Goal: Task Accomplishment & Management: Manage account settings

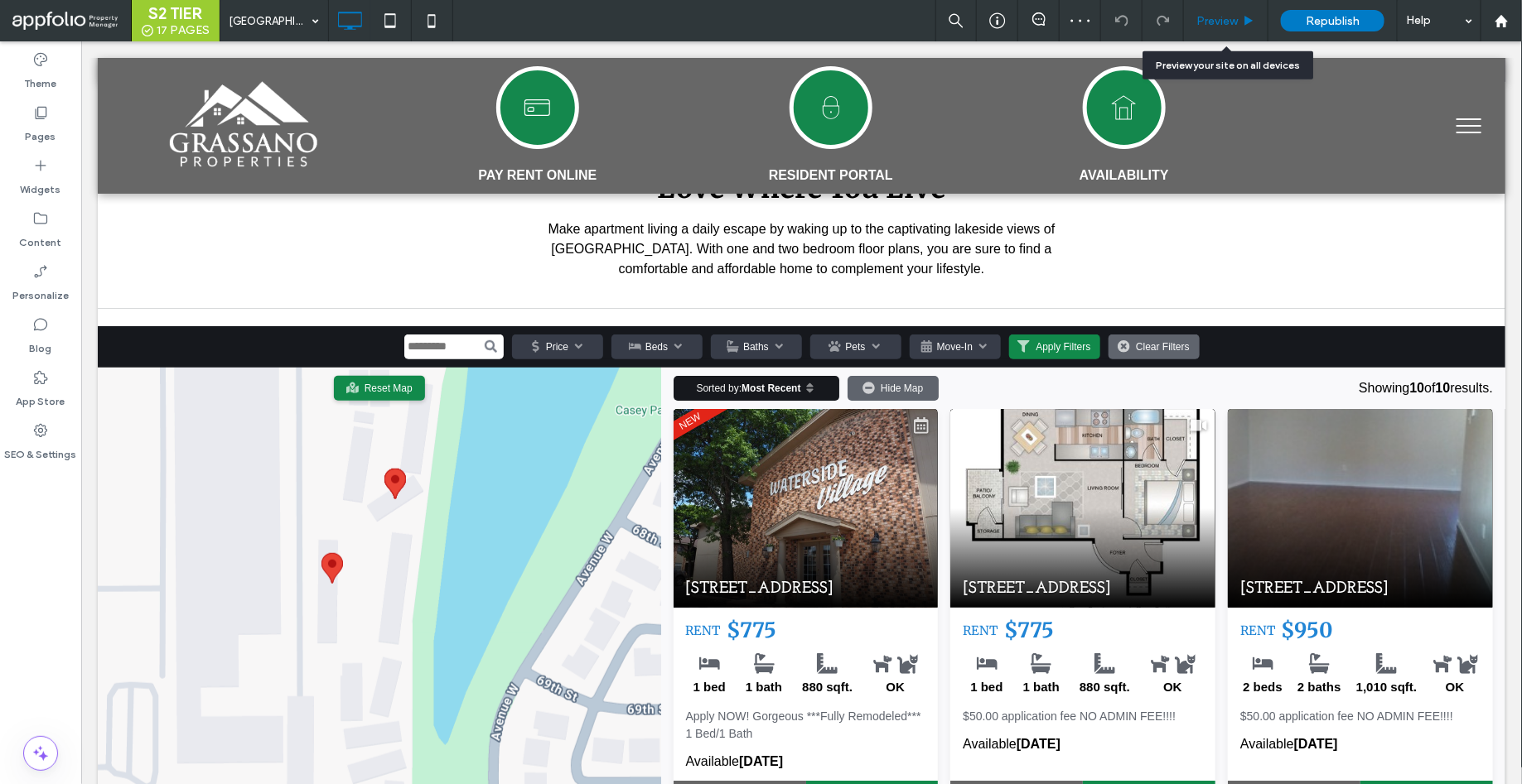
click at [1233, 12] on div "Preview" at bounding box center [1226, 20] width 84 height 42
click at [1230, 23] on span "Preview" at bounding box center [1216, 21] width 42 height 14
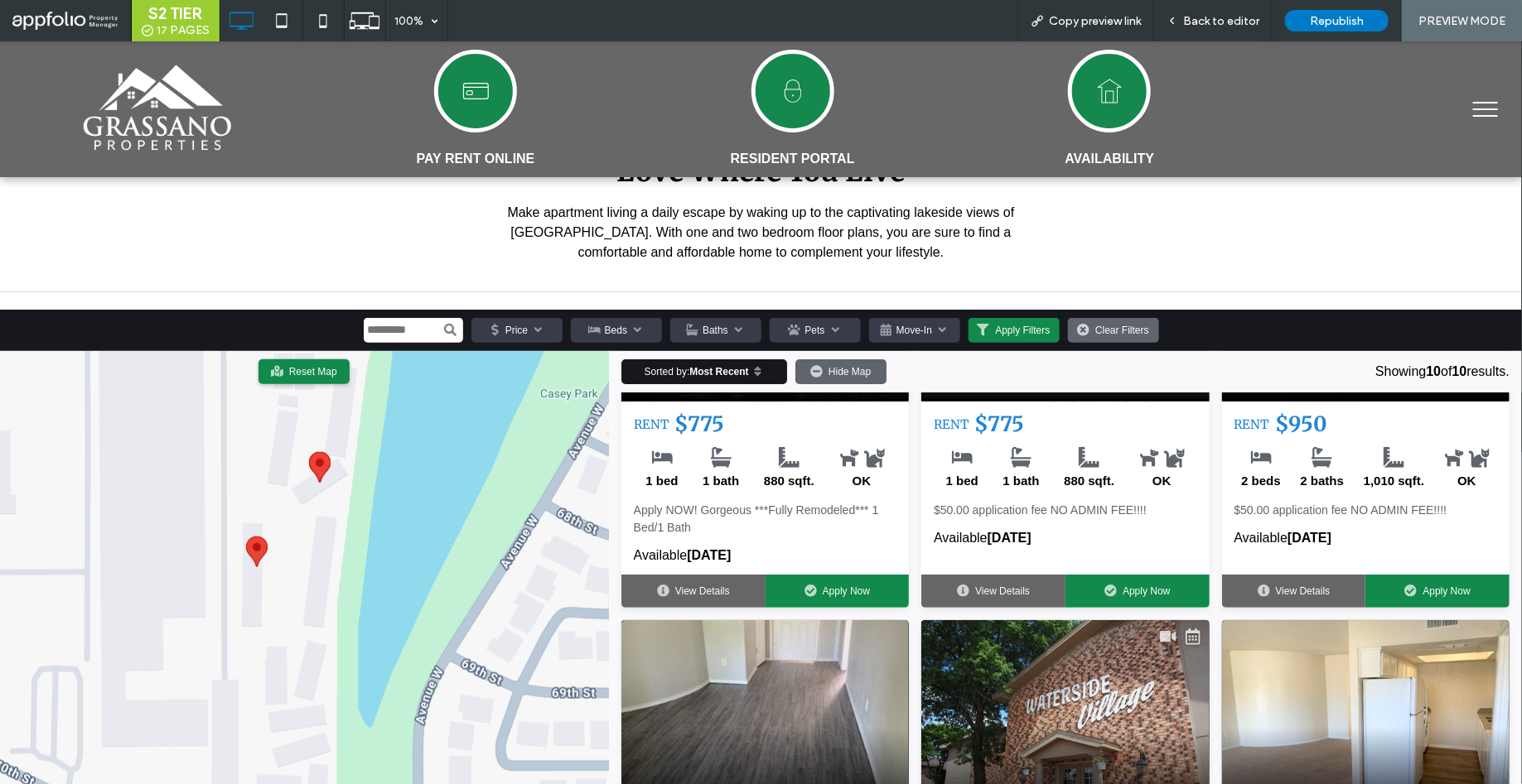
scroll to position [234, 0]
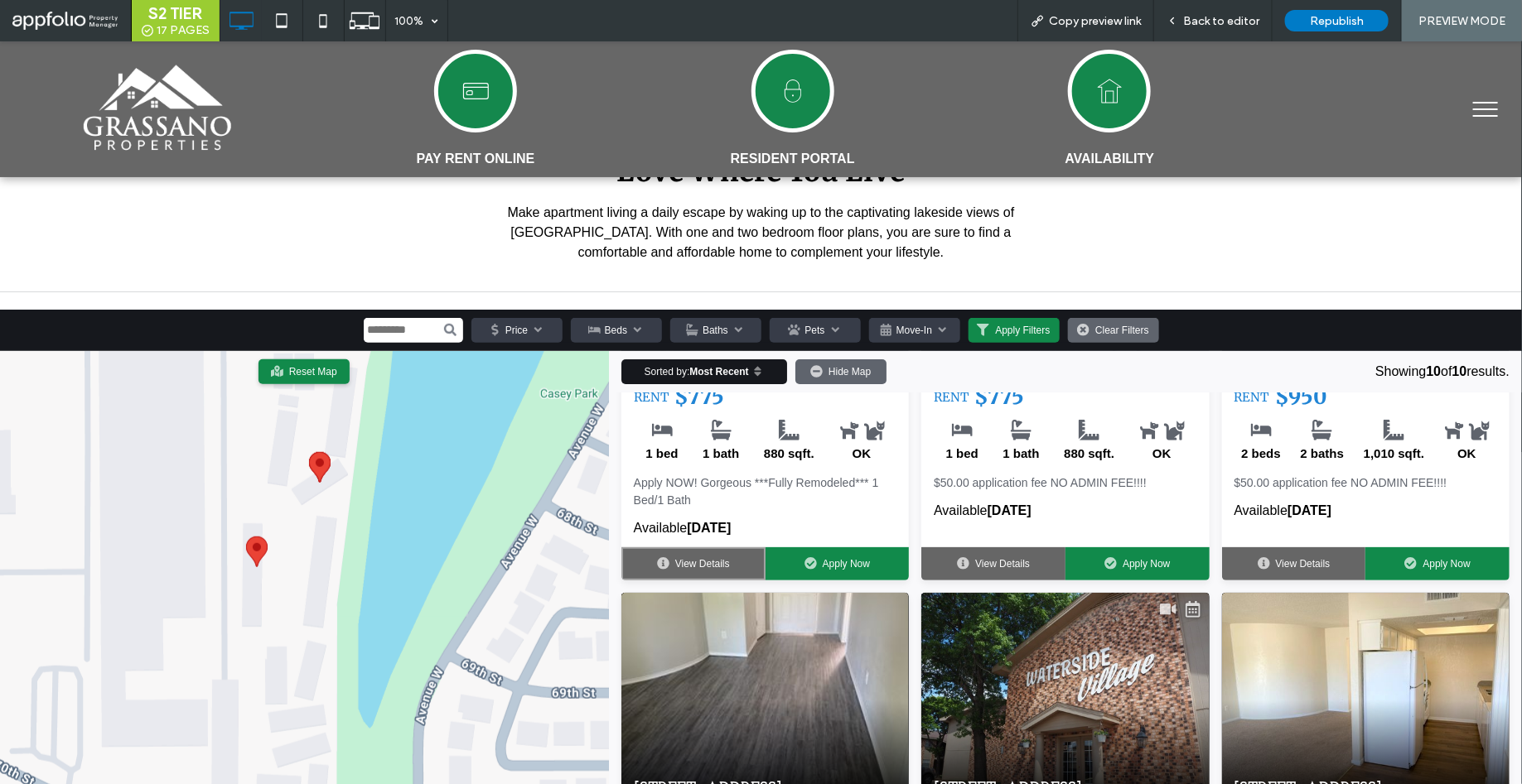
click at [705, 552] on link "View Details" at bounding box center [692, 563] width 144 height 33
click at [702, 556] on div at bounding box center [761, 392] width 1522 height 784
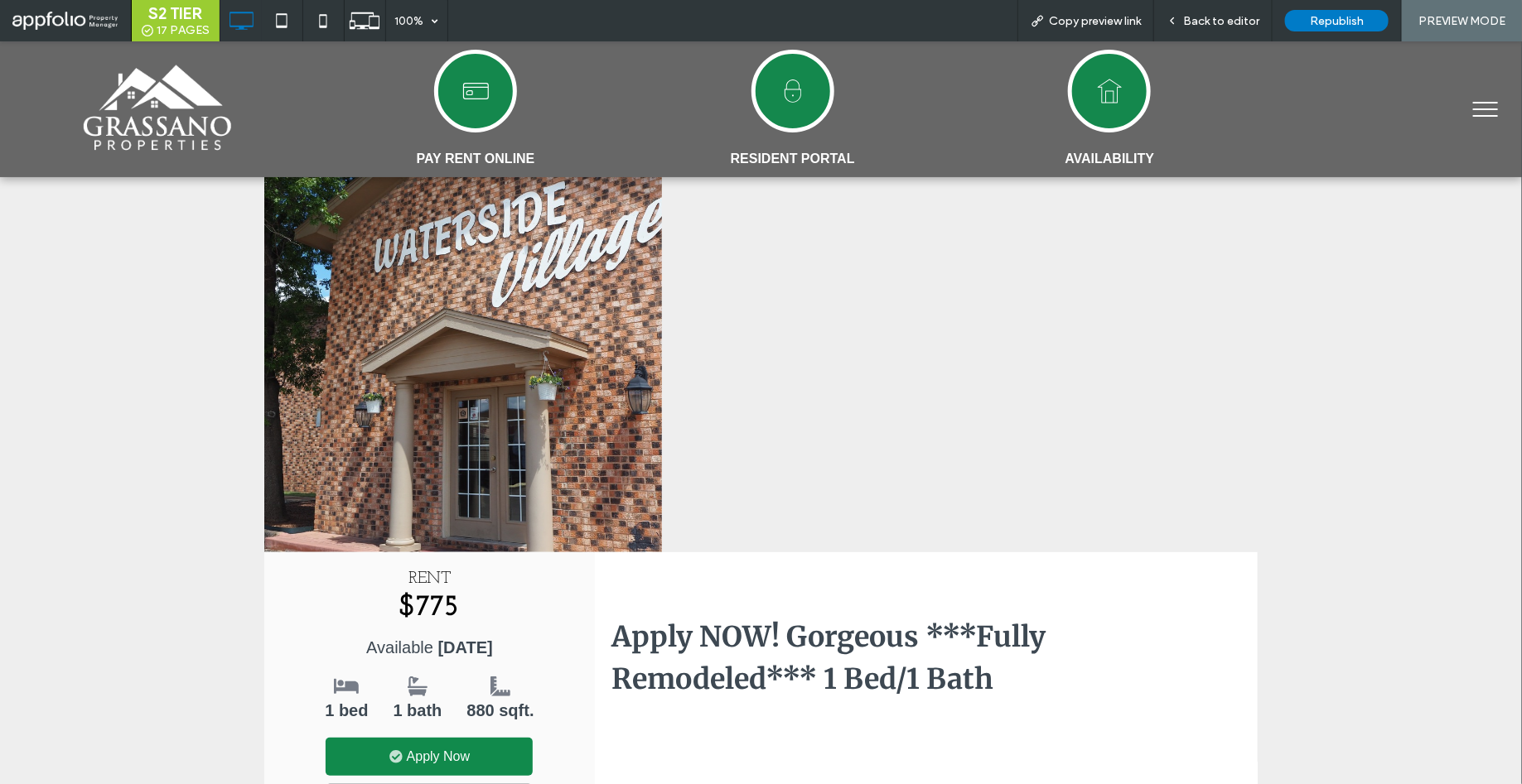
scroll to position [106, 0]
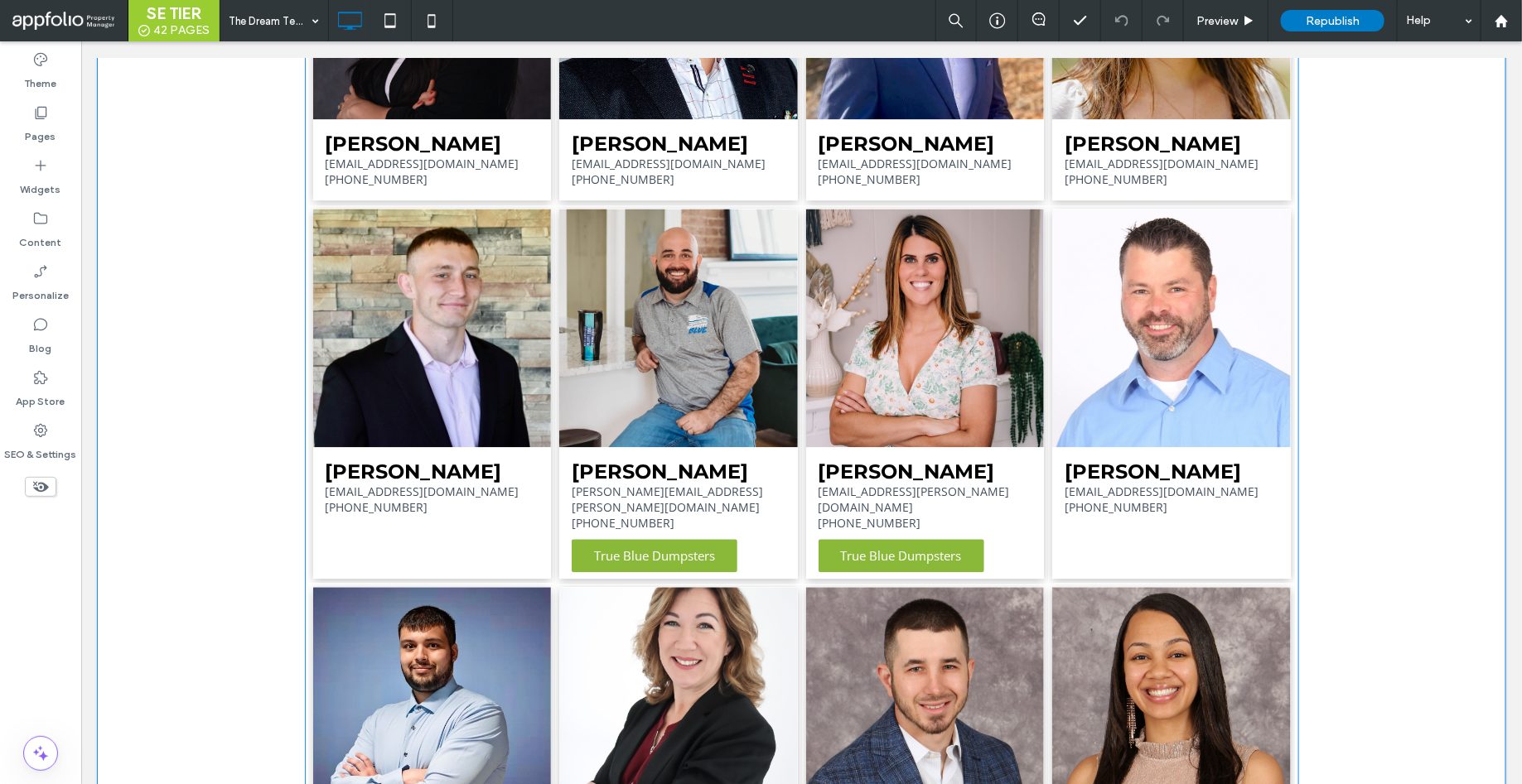
scroll to position [1436, 0]
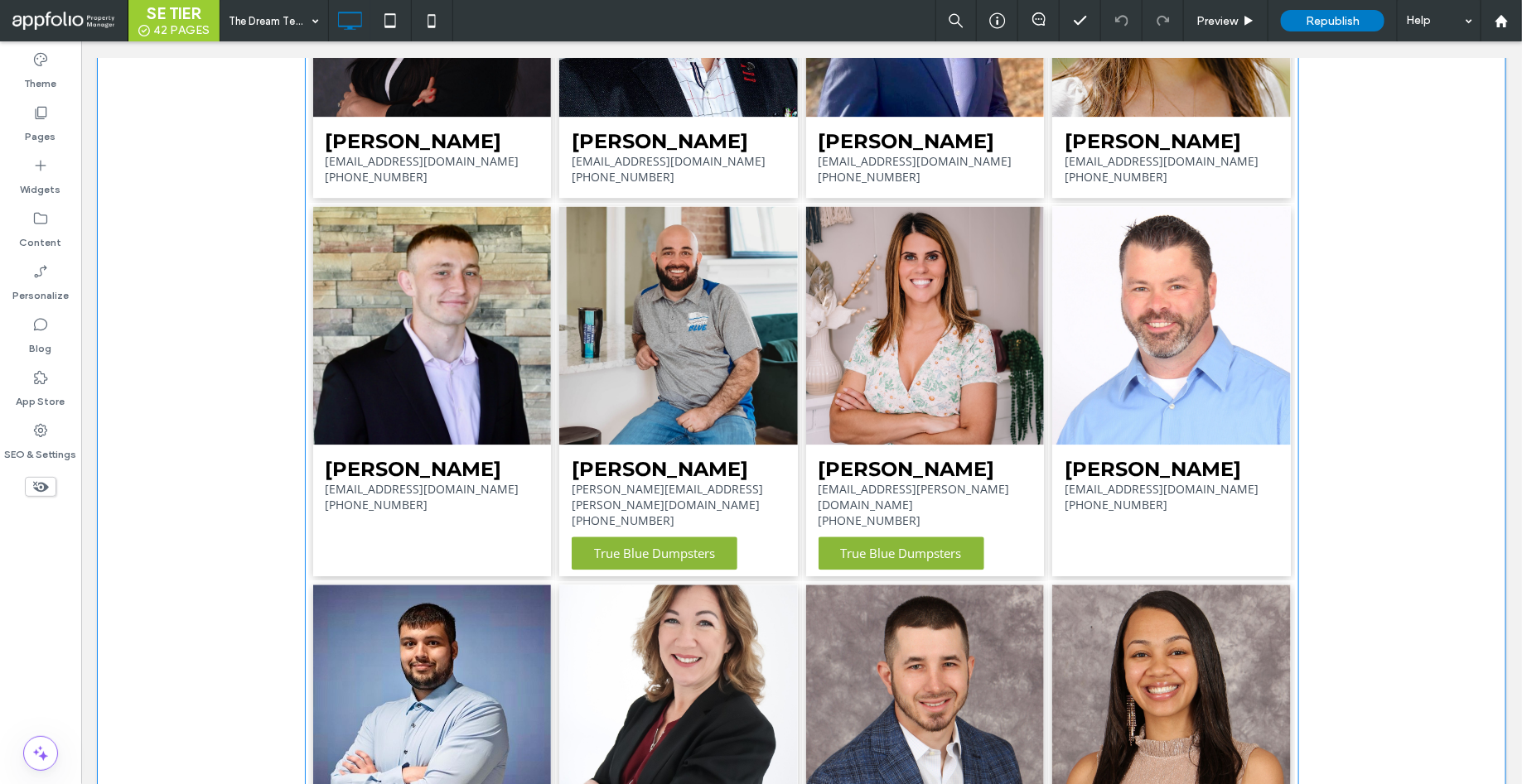
click at [409, 386] on link at bounding box center [432, 325] width 238 height 238
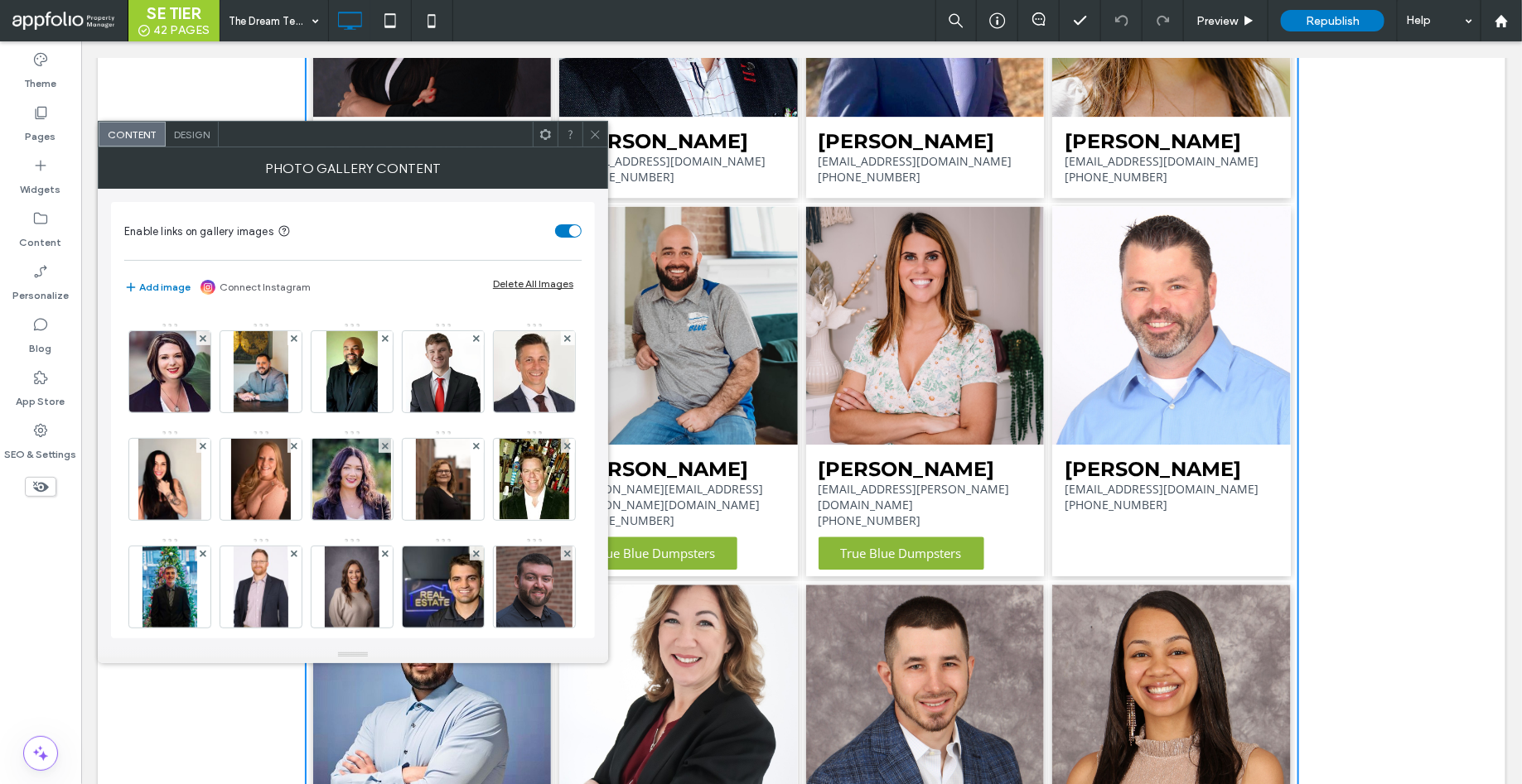
scroll to position [977, 0]
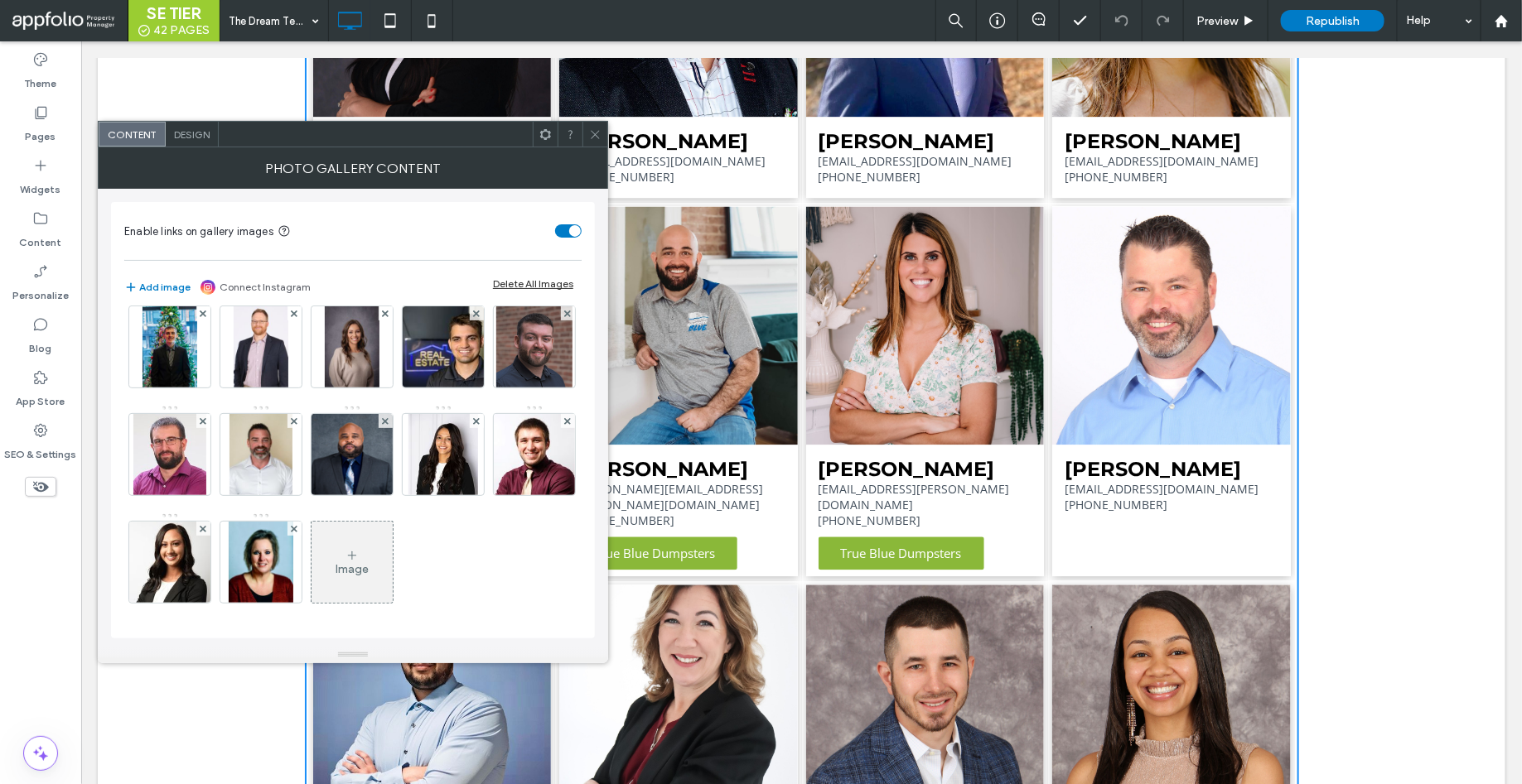
click at [393, 558] on div "Image" at bounding box center [352, 562] width 81 height 77
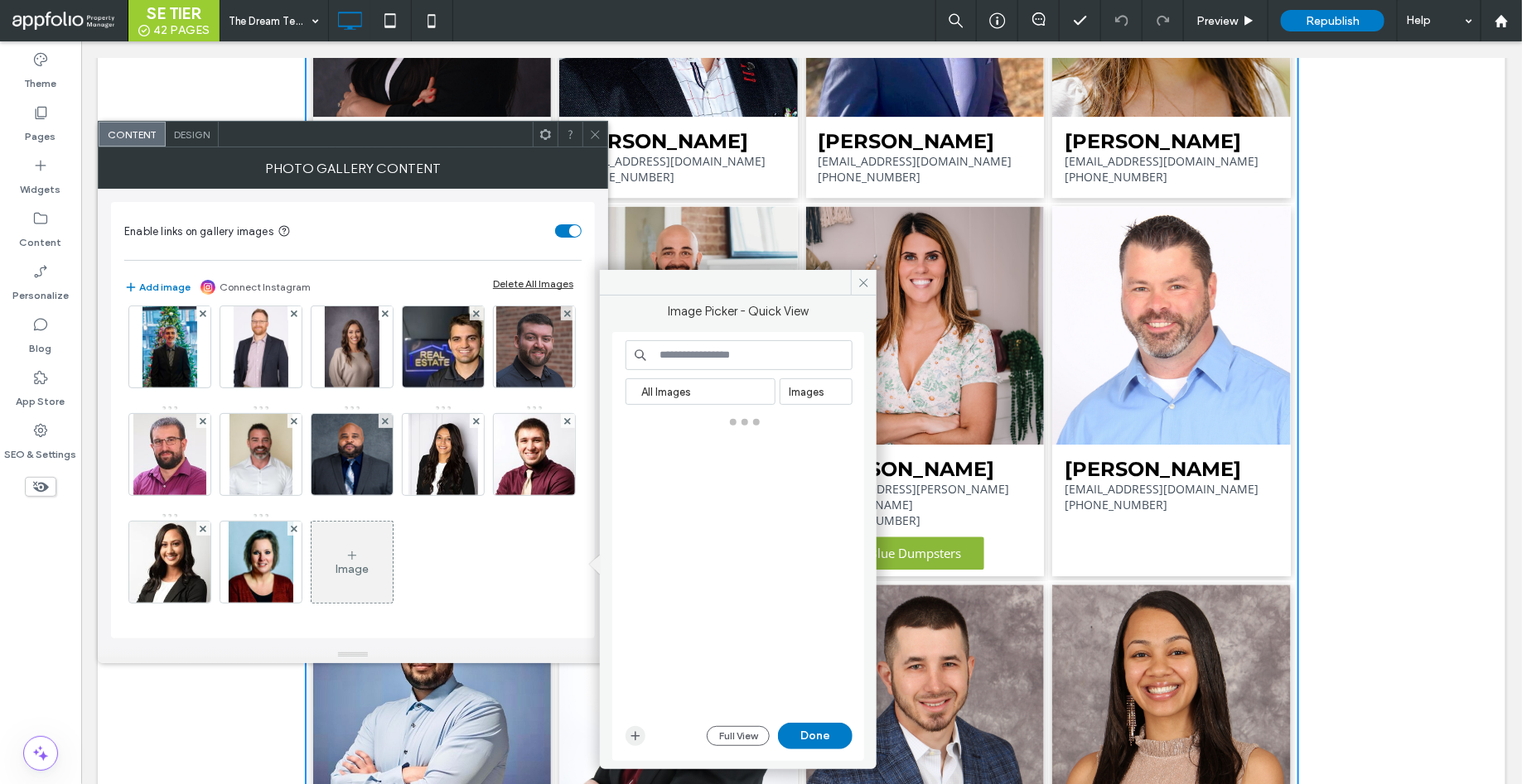
click at [633, 735] on icon "button" at bounding box center [635, 736] width 14 height 14
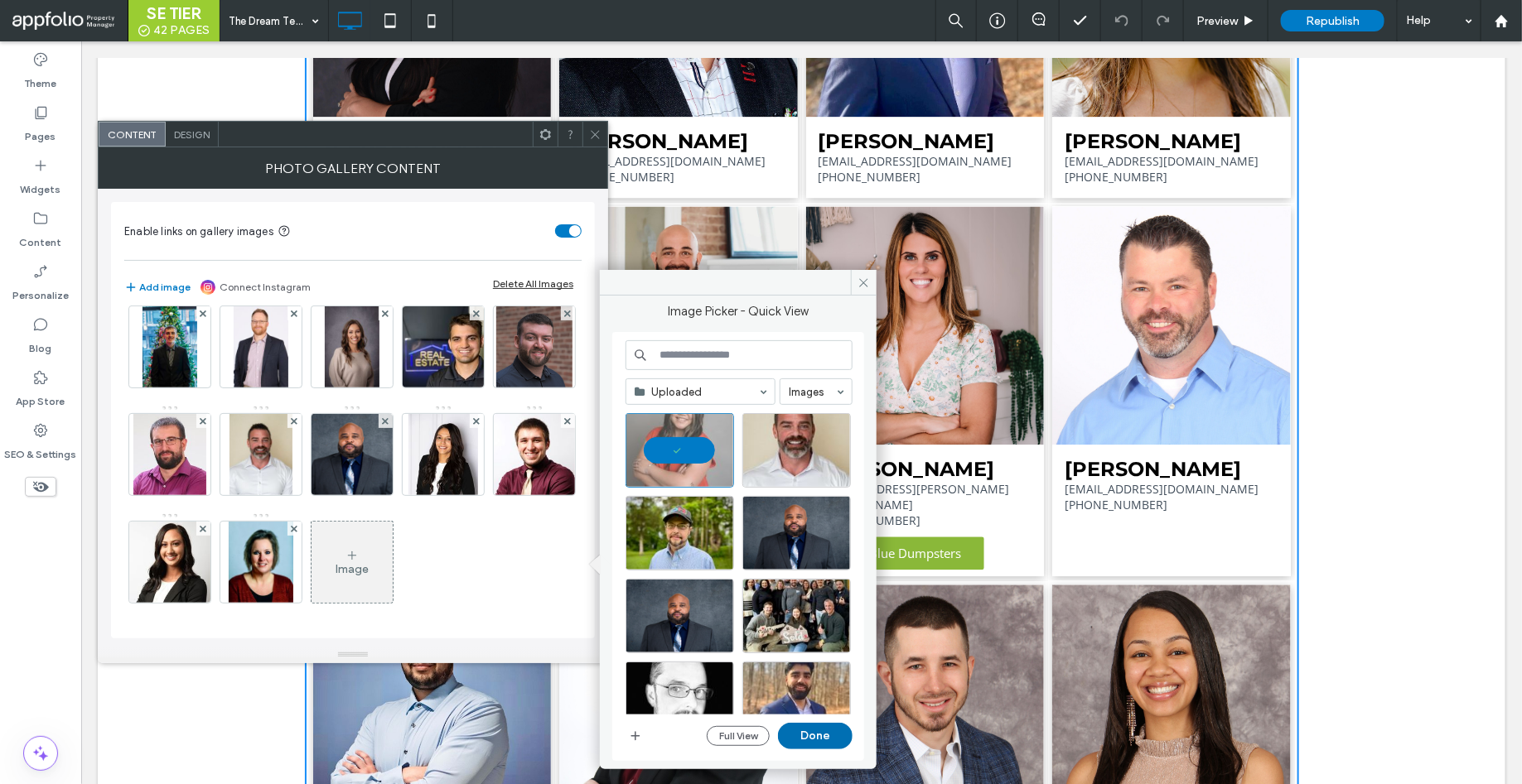
click at [795, 732] on button "Done" at bounding box center [815, 735] width 75 height 26
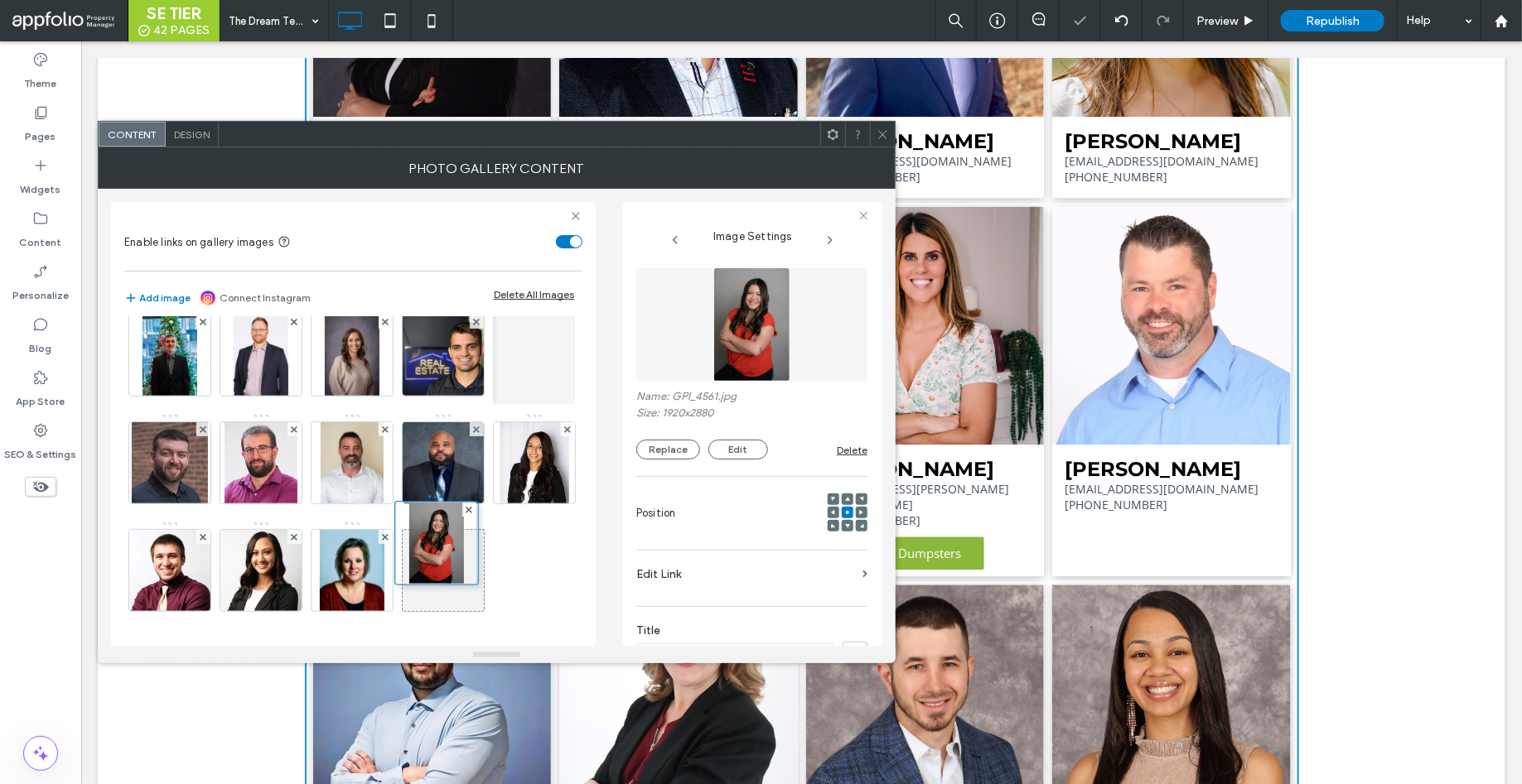
drag, startPoint x: 445, startPoint y: 577, endPoint x: 434, endPoint y: 346, distance: 231.3
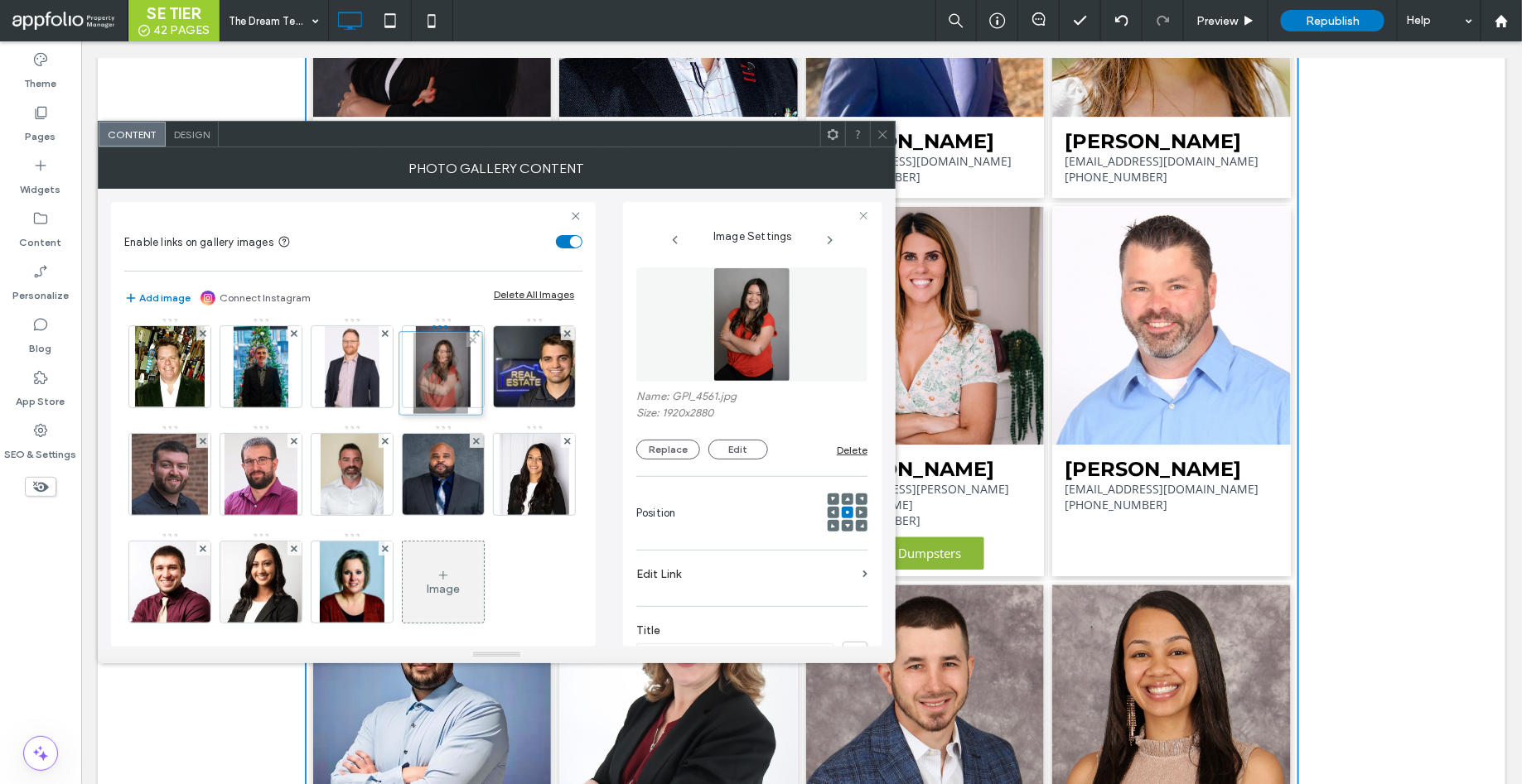
drag, startPoint x: 433, startPoint y: 567, endPoint x: 427, endPoint y: 351, distance: 216.1
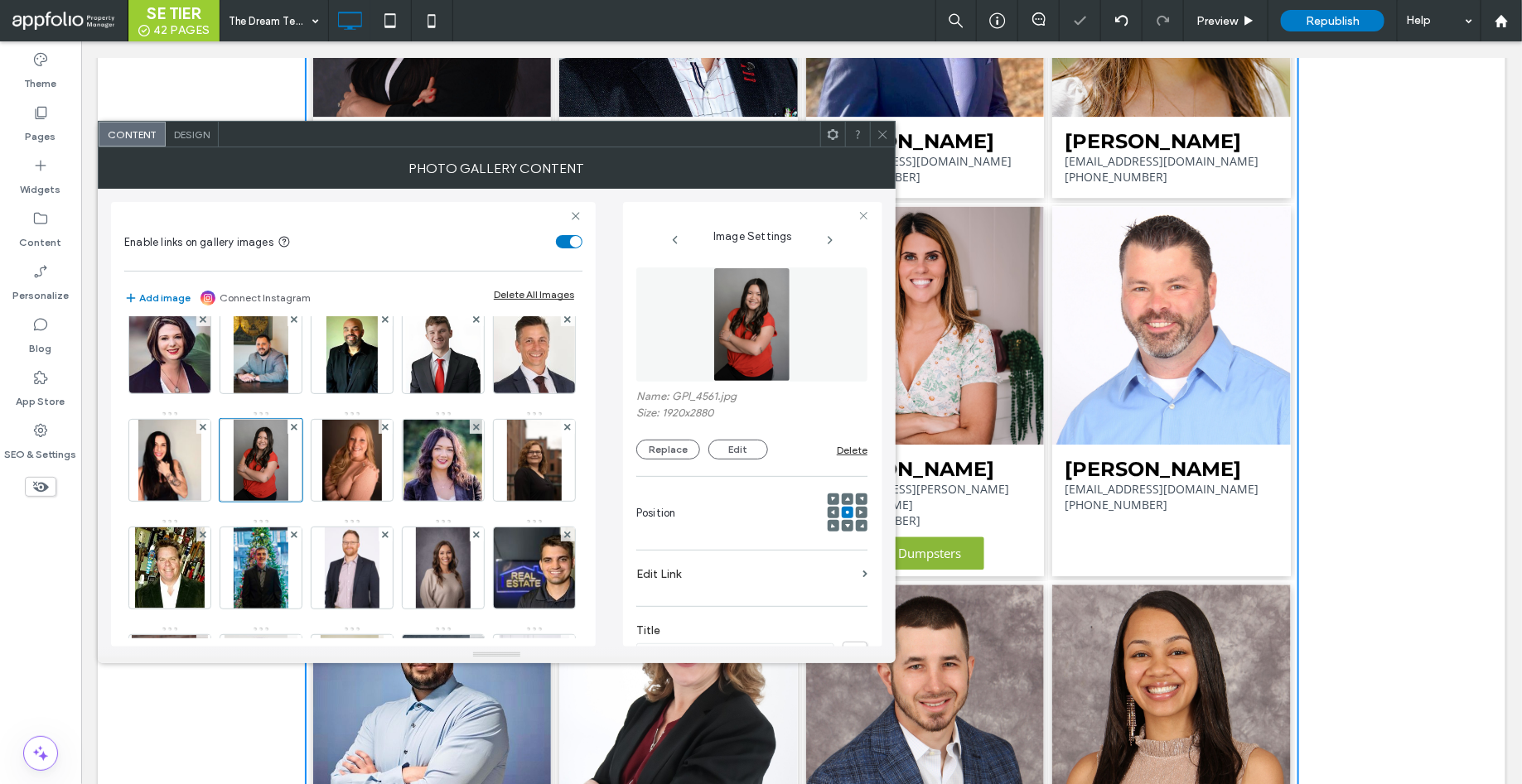
scroll to position [556, 0]
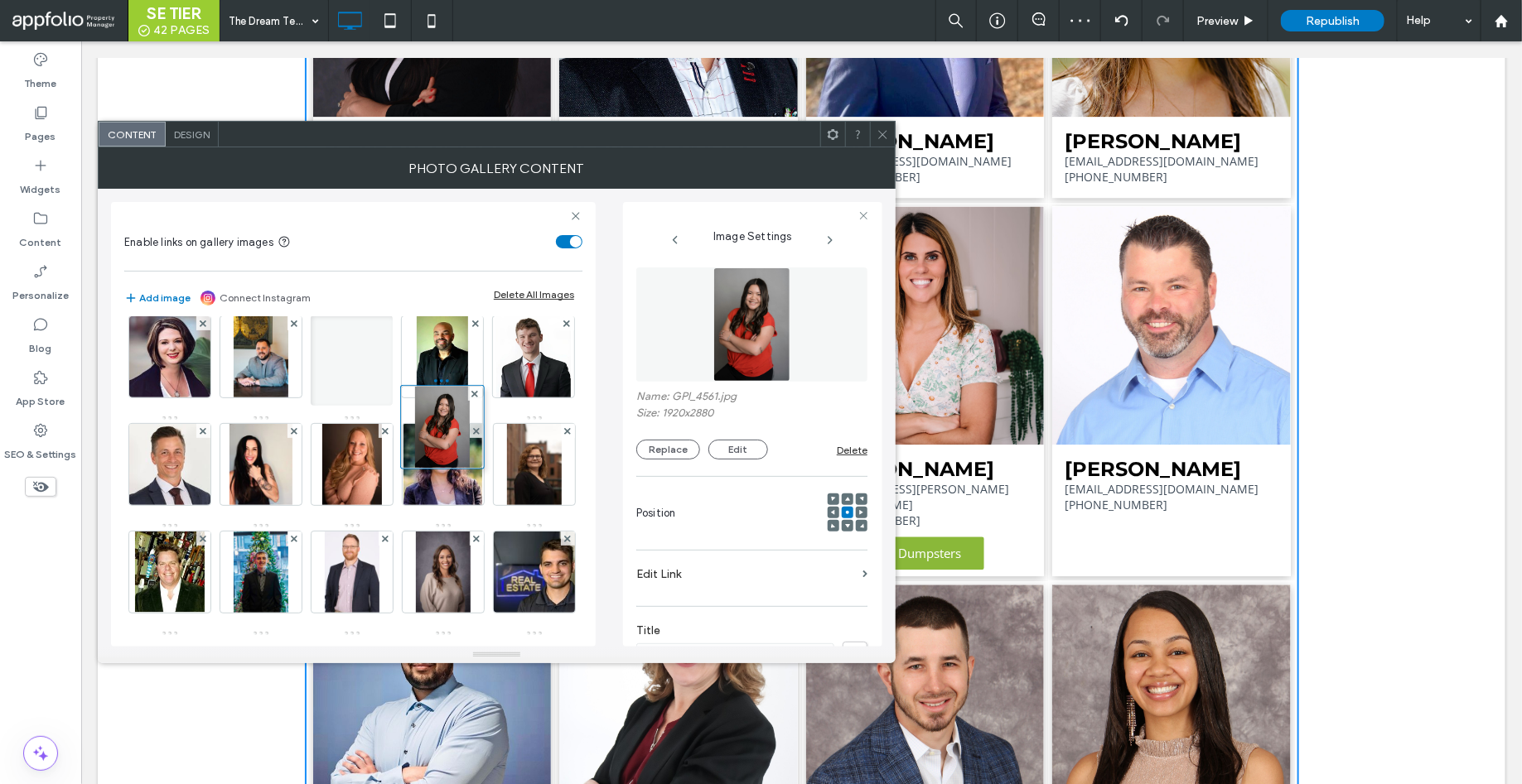
drag, startPoint x: 439, startPoint y: 567, endPoint x: 435, endPoint y: 422, distance: 145.1
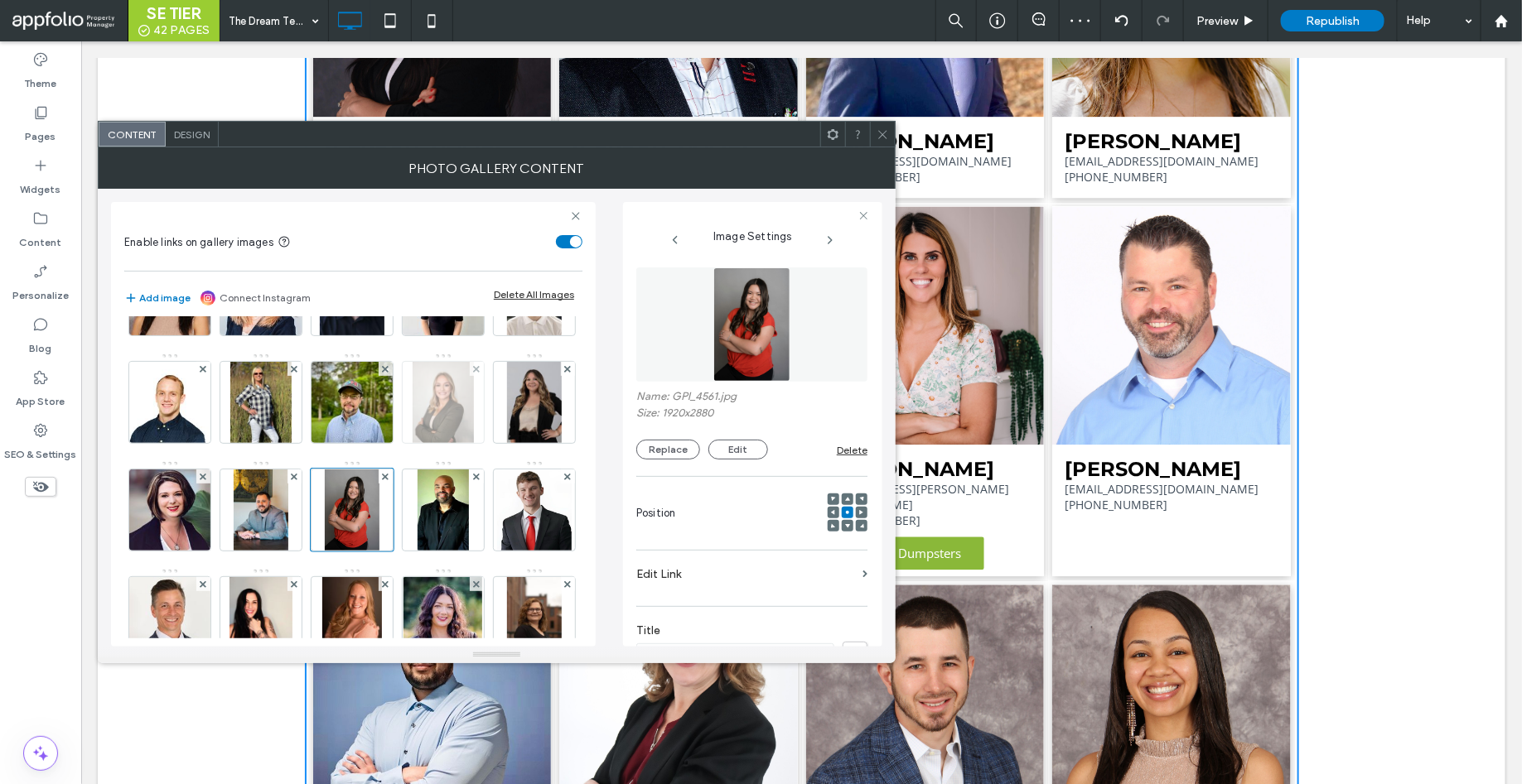
scroll to position [400, 0]
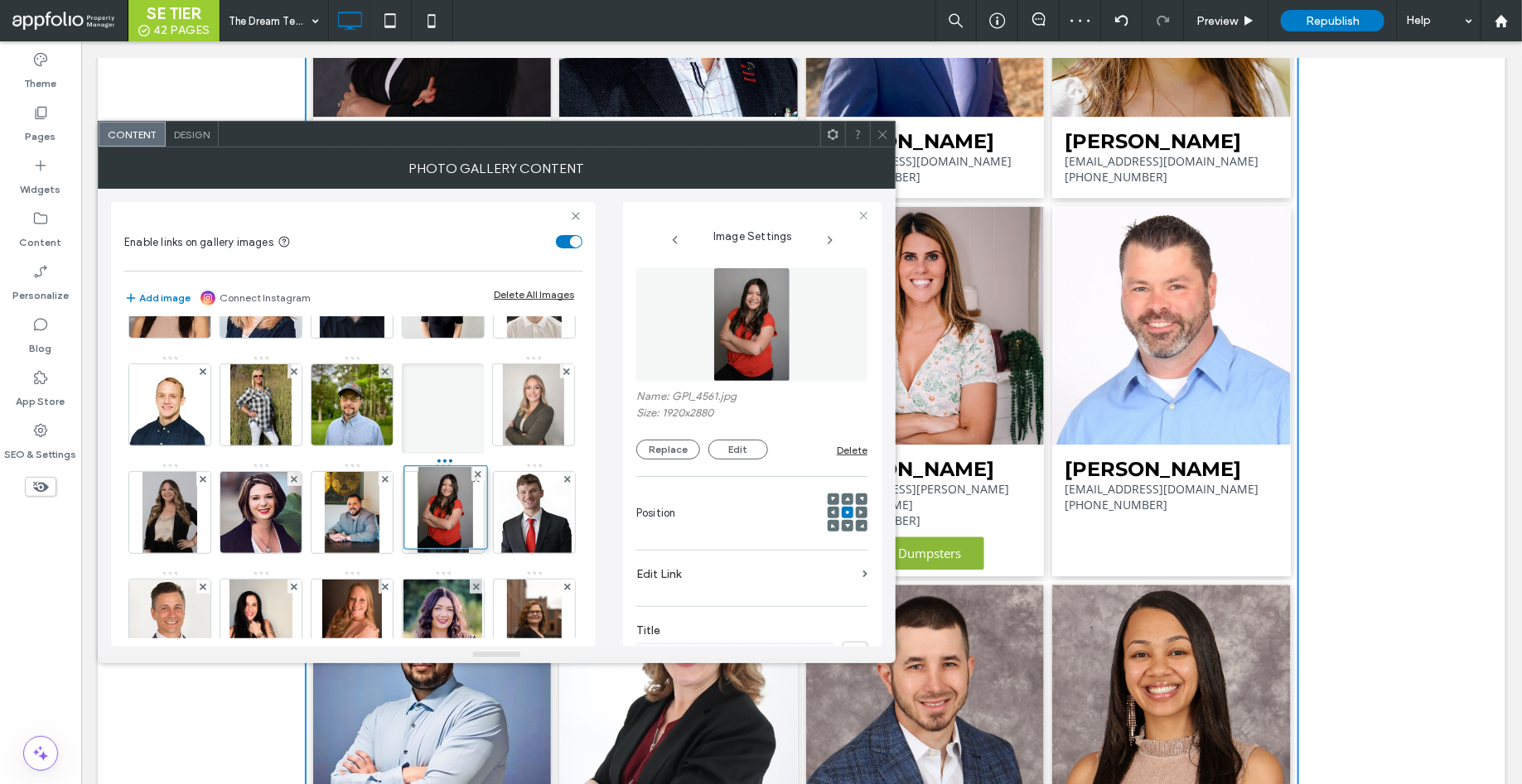
drag, startPoint x: 445, startPoint y: 599, endPoint x: 445, endPoint y: 492, distance: 107.0
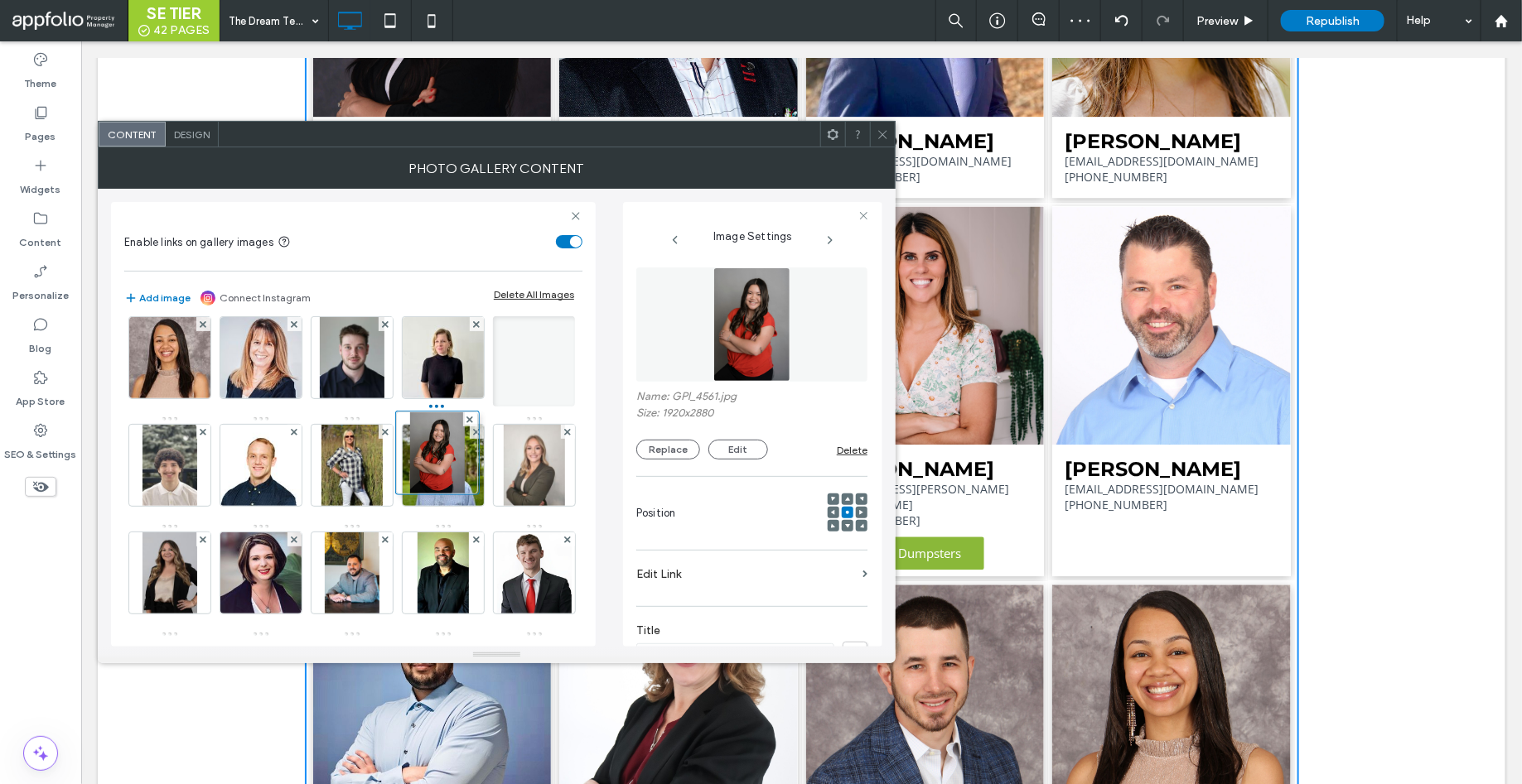
drag, startPoint x: 445, startPoint y: 573, endPoint x: 437, endPoint y: 460, distance: 113.3
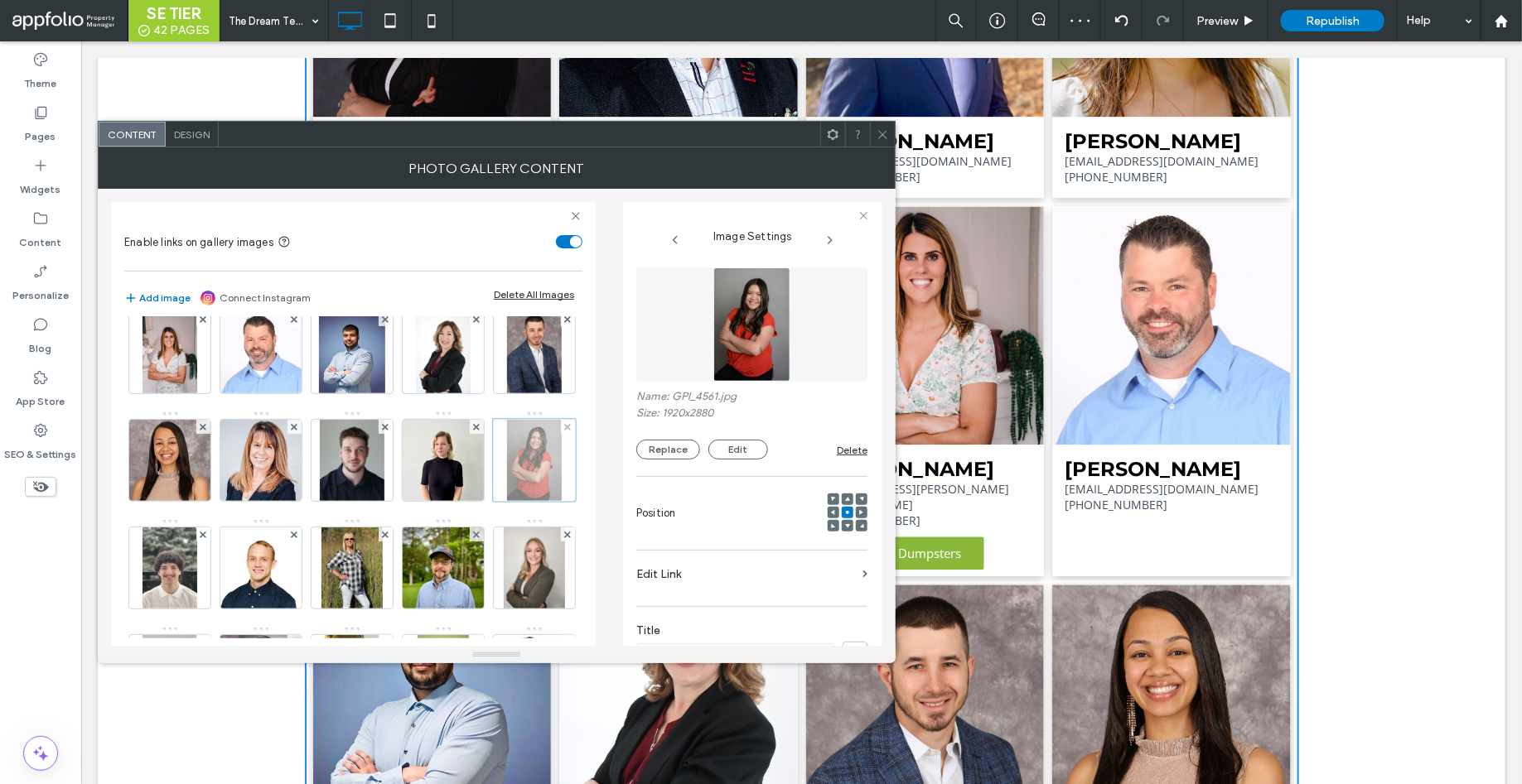
scroll to position [222, 0]
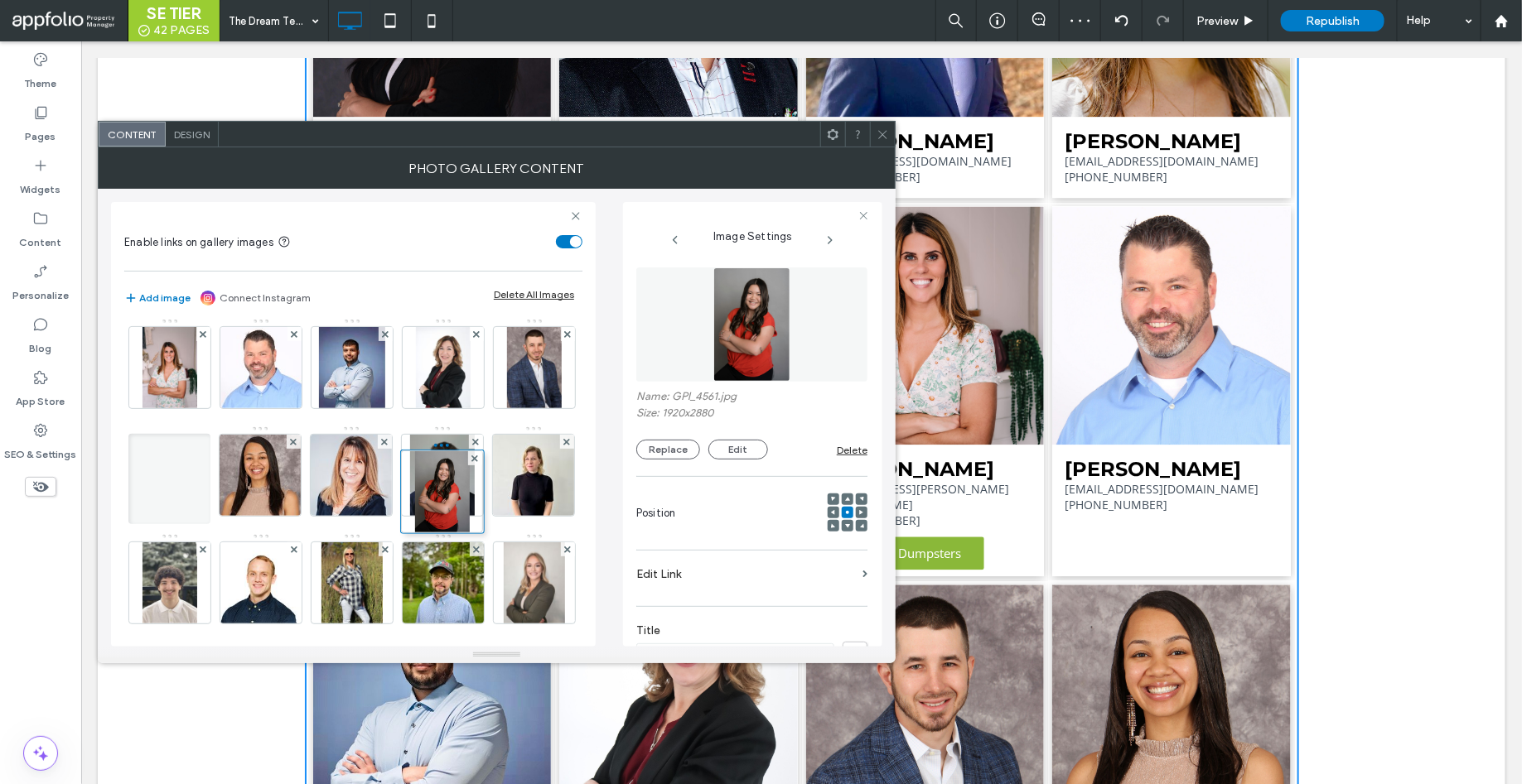
drag, startPoint x: 439, startPoint y: 587, endPoint x: 436, endPoint y: 497, distance: 90.0
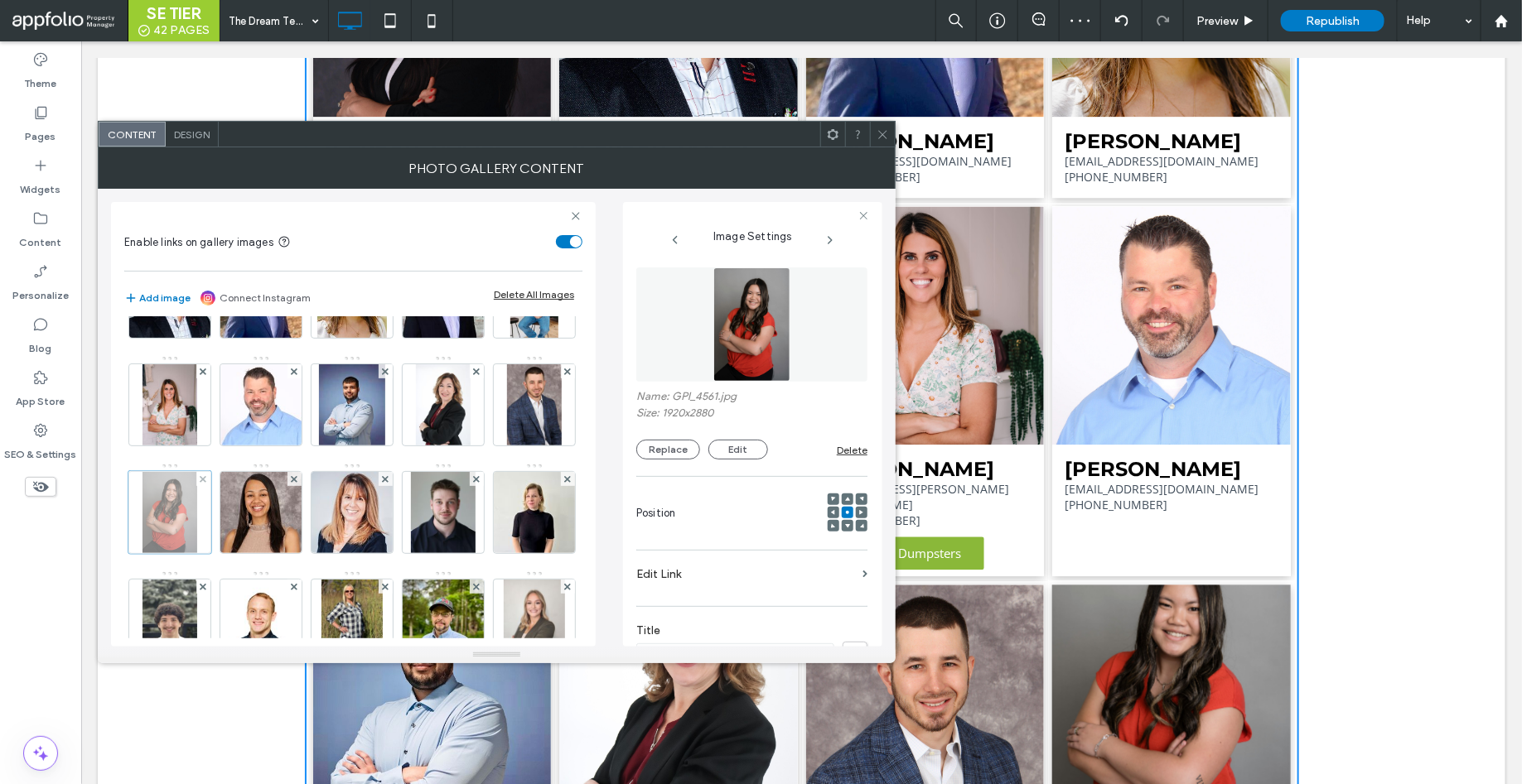
scroll to position [161, 0]
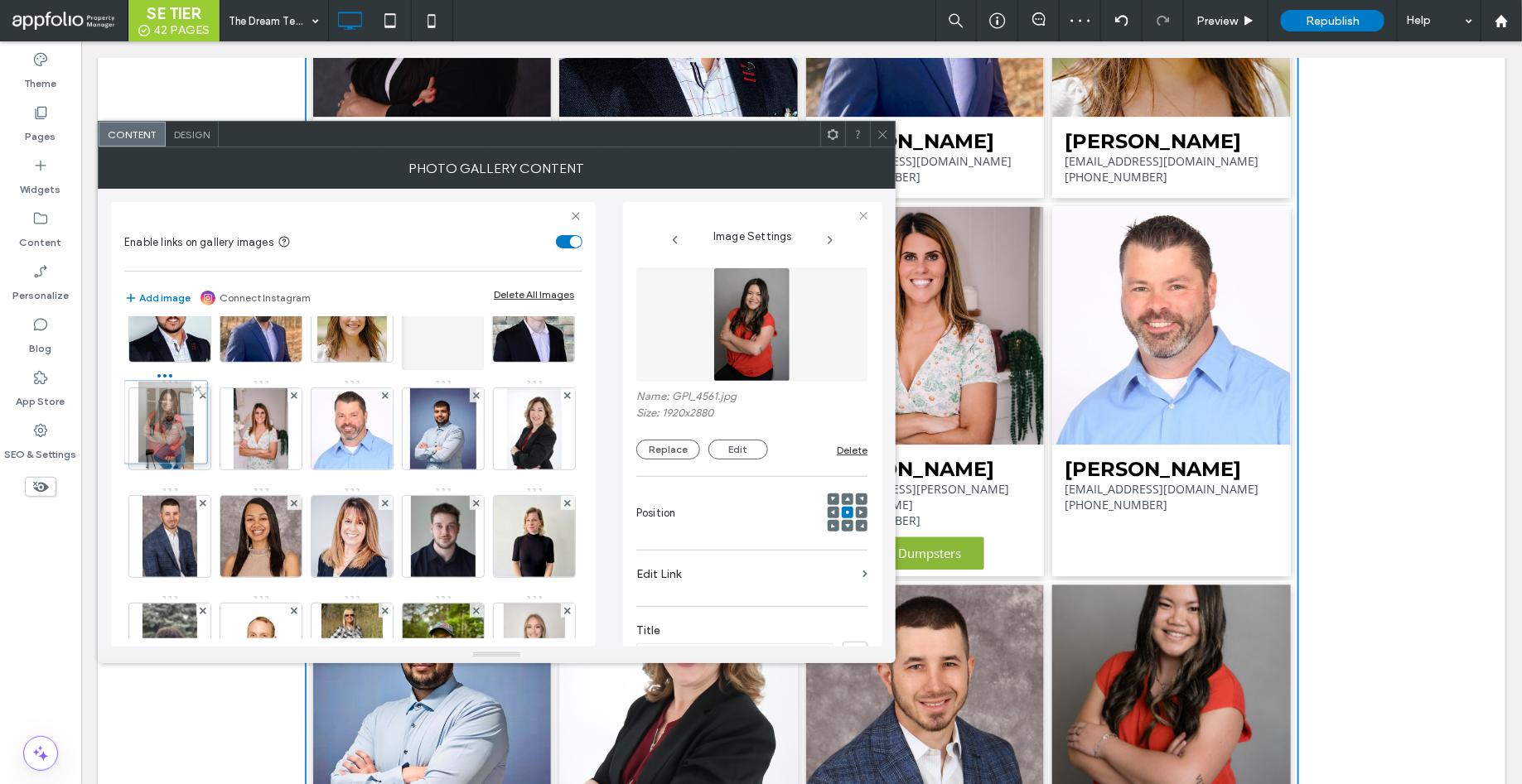
drag, startPoint x: 443, startPoint y: 518, endPoint x: 164, endPoint y: 405, distance: 301.0
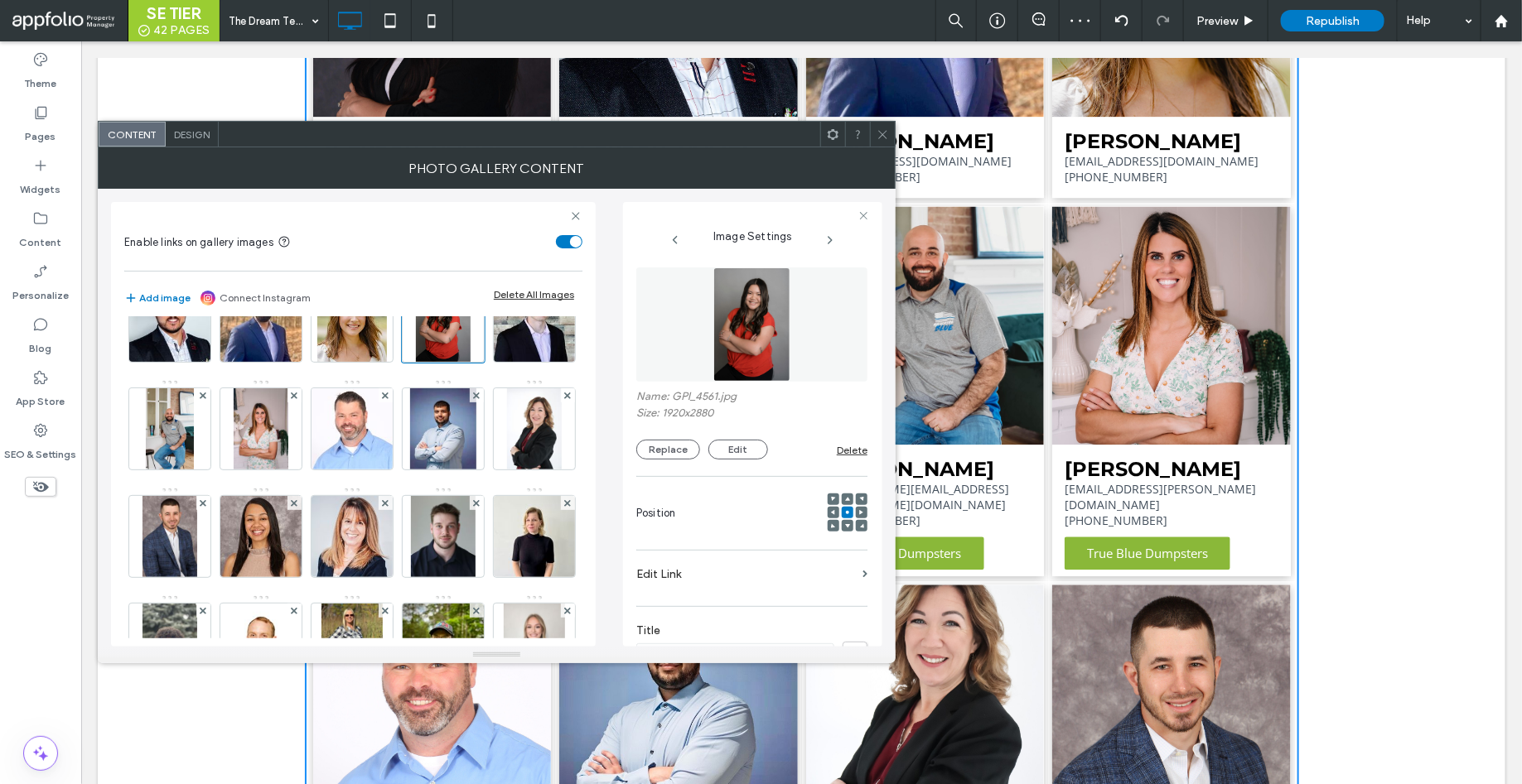
click at [885, 138] on icon at bounding box center [882, 134] width 13 height 13
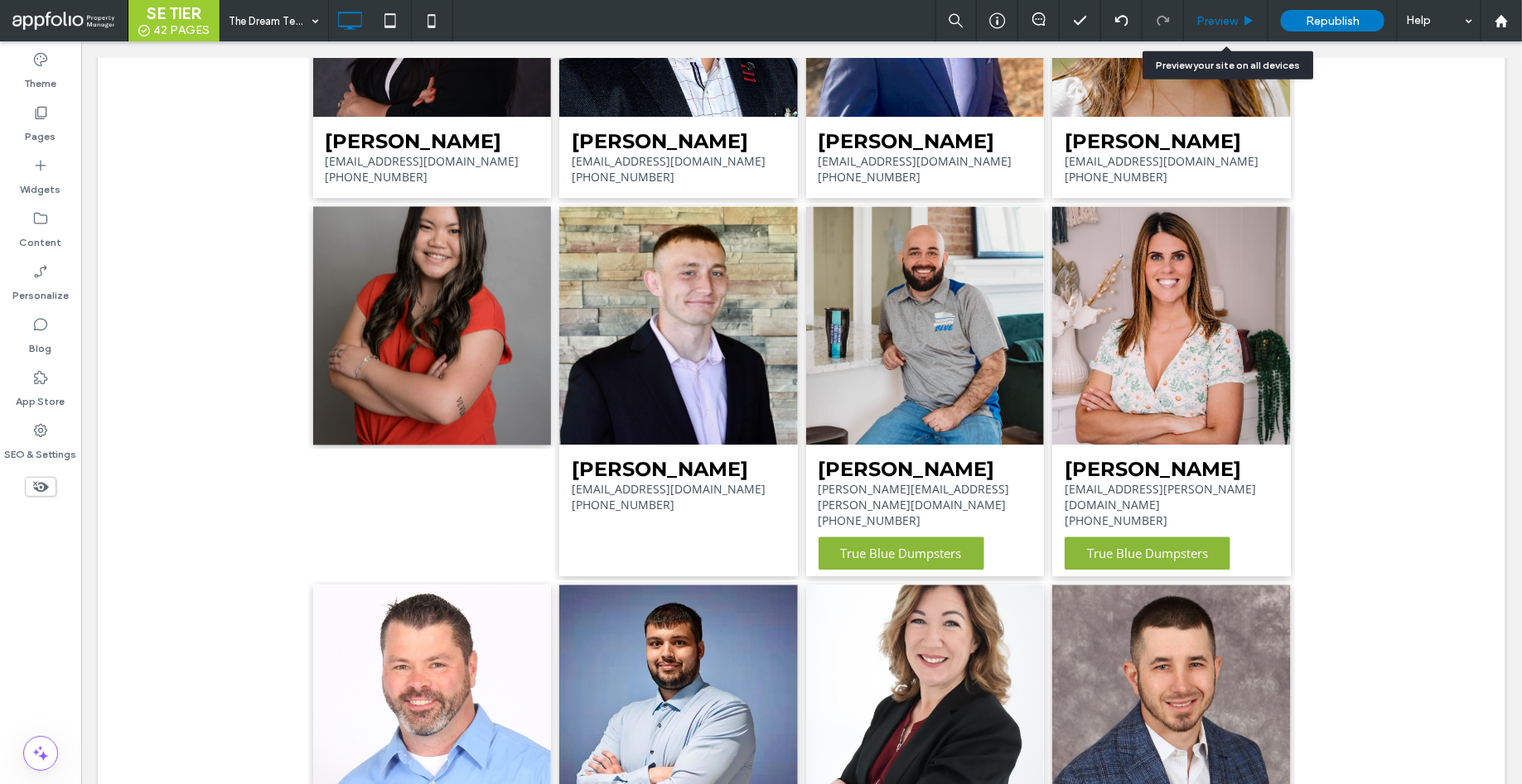
click at [1220, 19] on span "Preview" at bounding box center [1216, 21] width 42 height 14
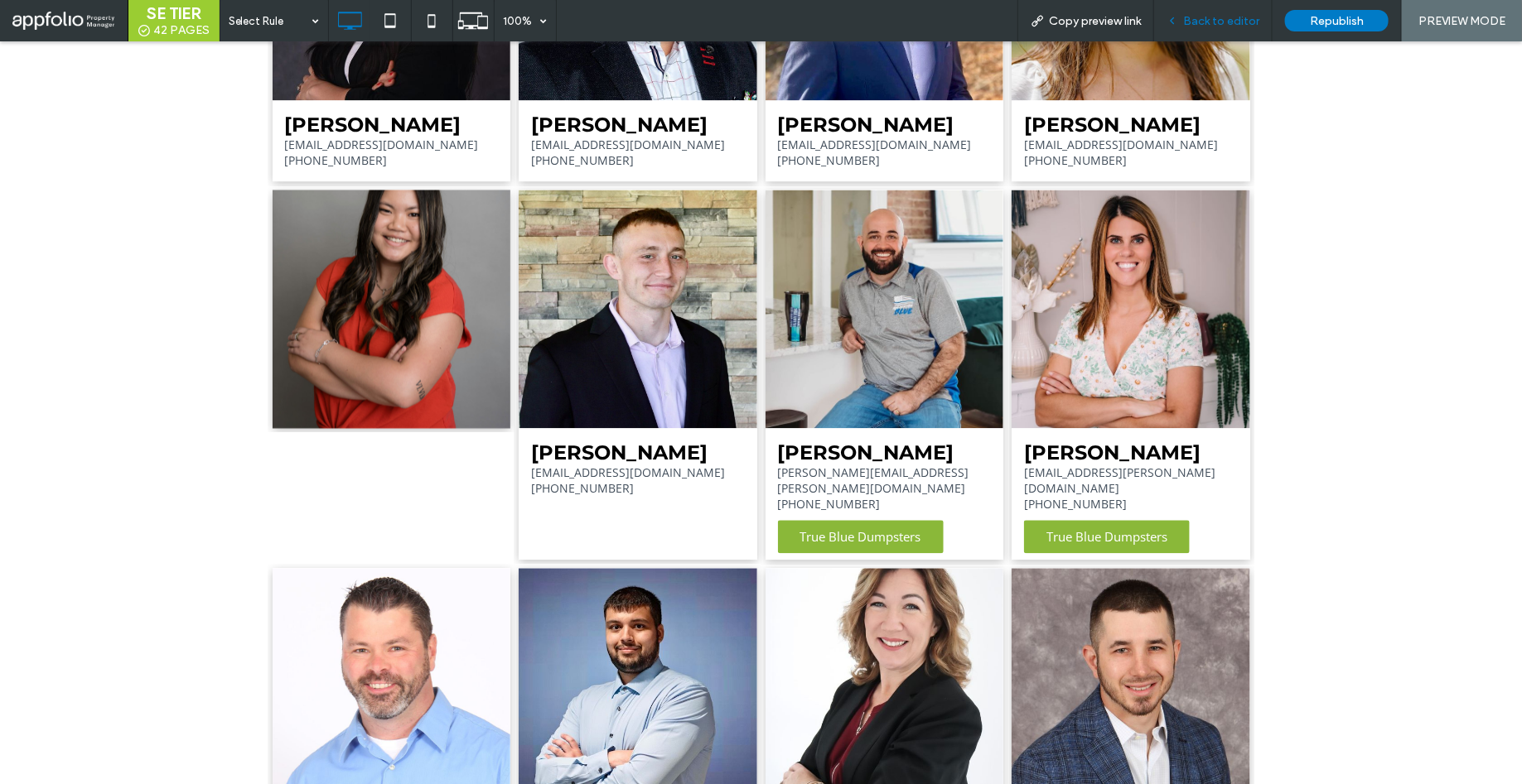
click at [1215, 18] on span "Back to editor" at bounding box center [1220, 21] width 76 height 14
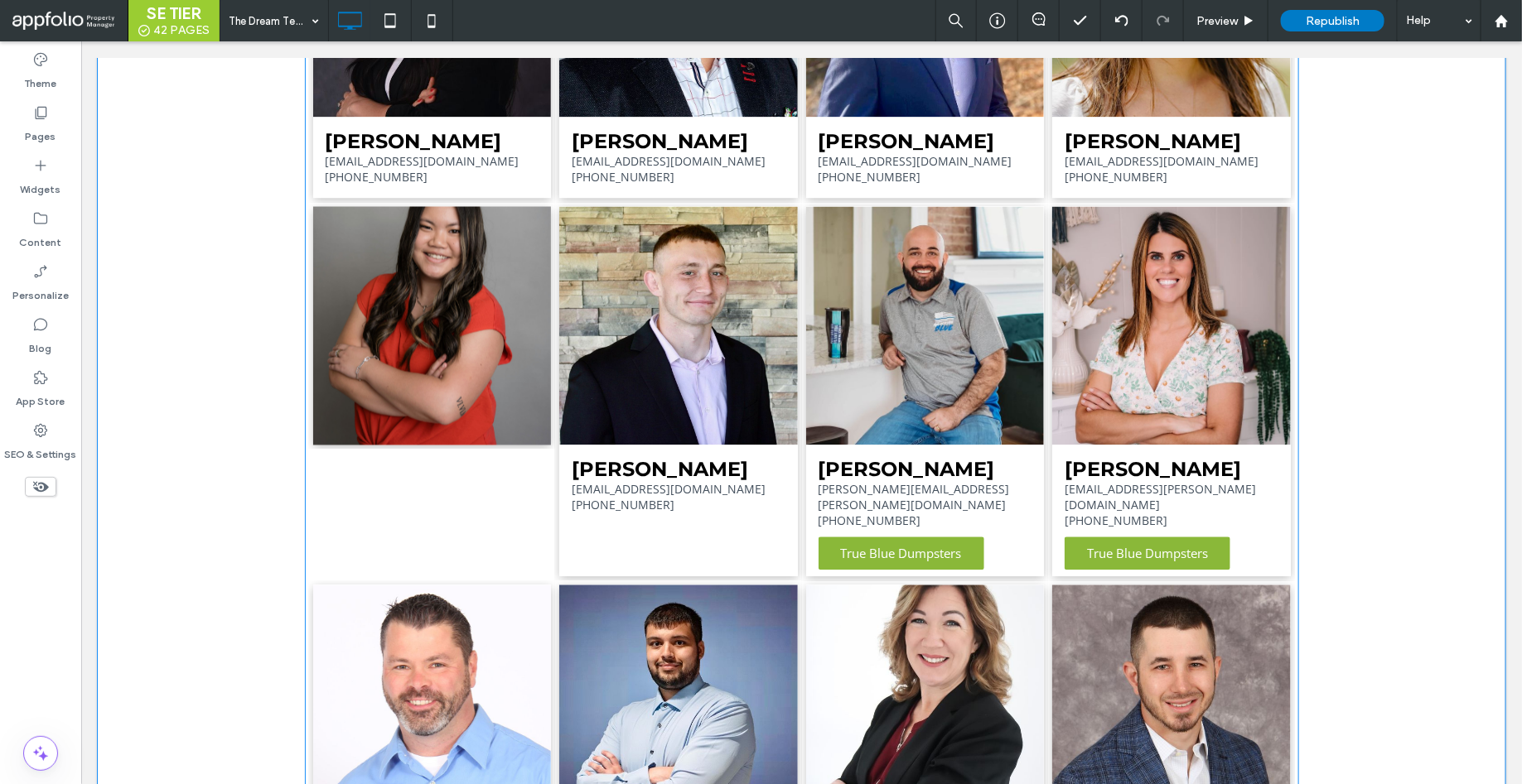
click at [434, 369] on link at bounding box center [432, 325] width 238 height 238
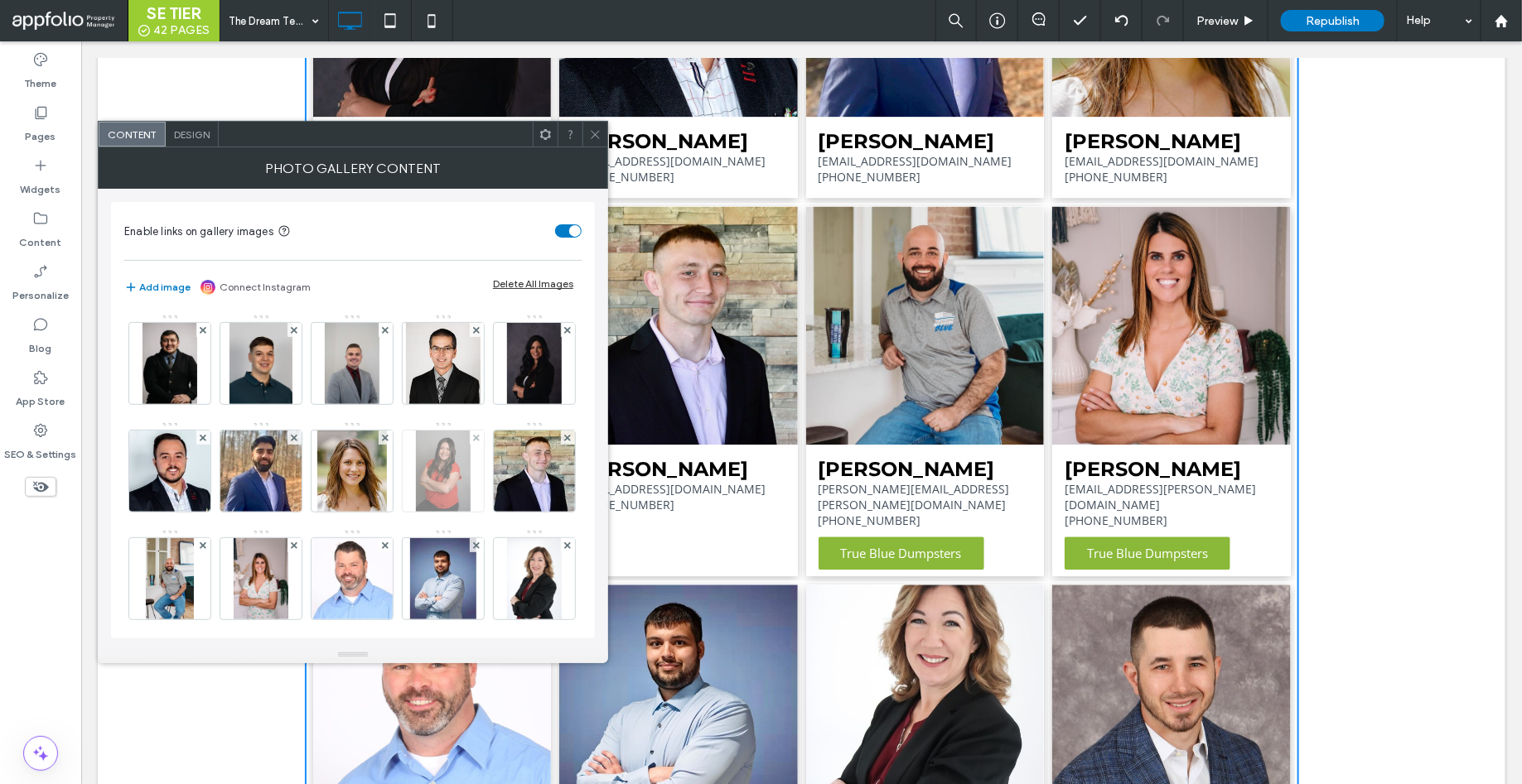
click at [416, 512] on img at bounding box center [442, 471] width 54 height 81
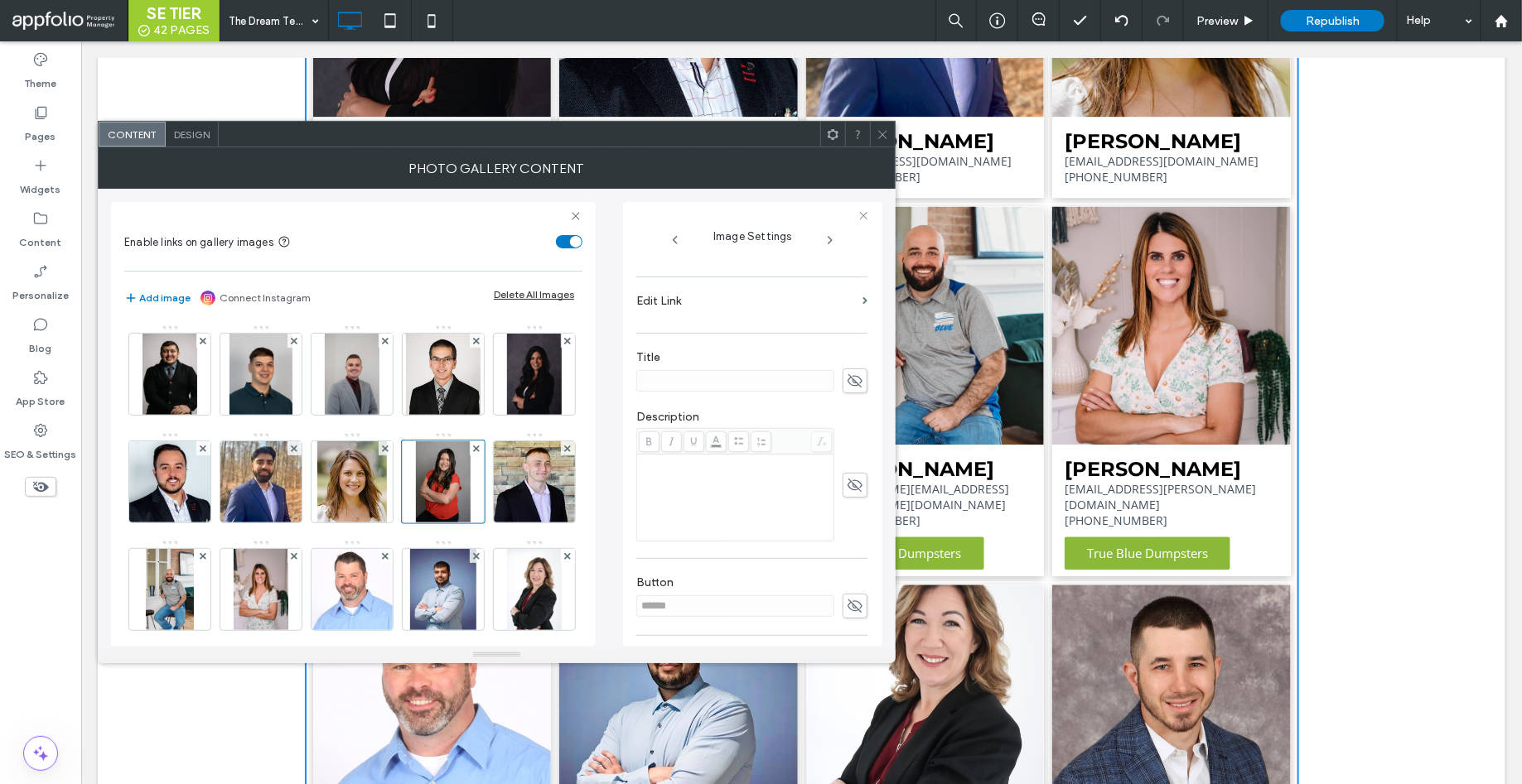
scroll to position [283, 0]
click at [847, 367] on icon at bounding box center [854, 371] width 16 height 18
paste input "**********"
type input "**********"
click at [709, 504] on div "Rich Text Editor" at bounding box center [736, 488] width 192 height 83
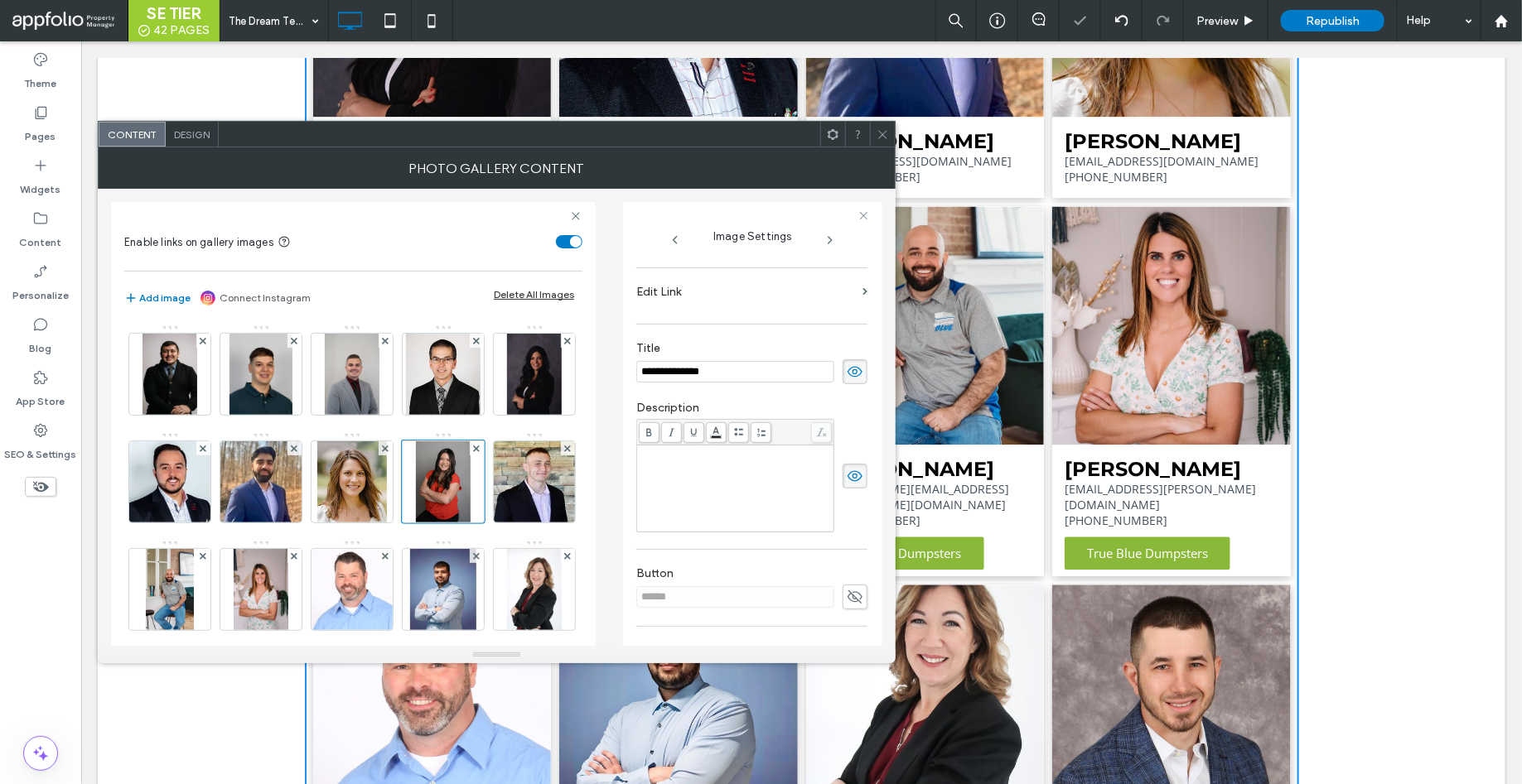
click at [721, 491] on div "Rich Text Editor" at bounding box center [736, 488] width 192 height 83
click at [786, 456] on span "**********" at bounding box center [714, 452] width 149 height 11
click at [883, 135] on icon at bounding box center [882, 134] width 13 height 13
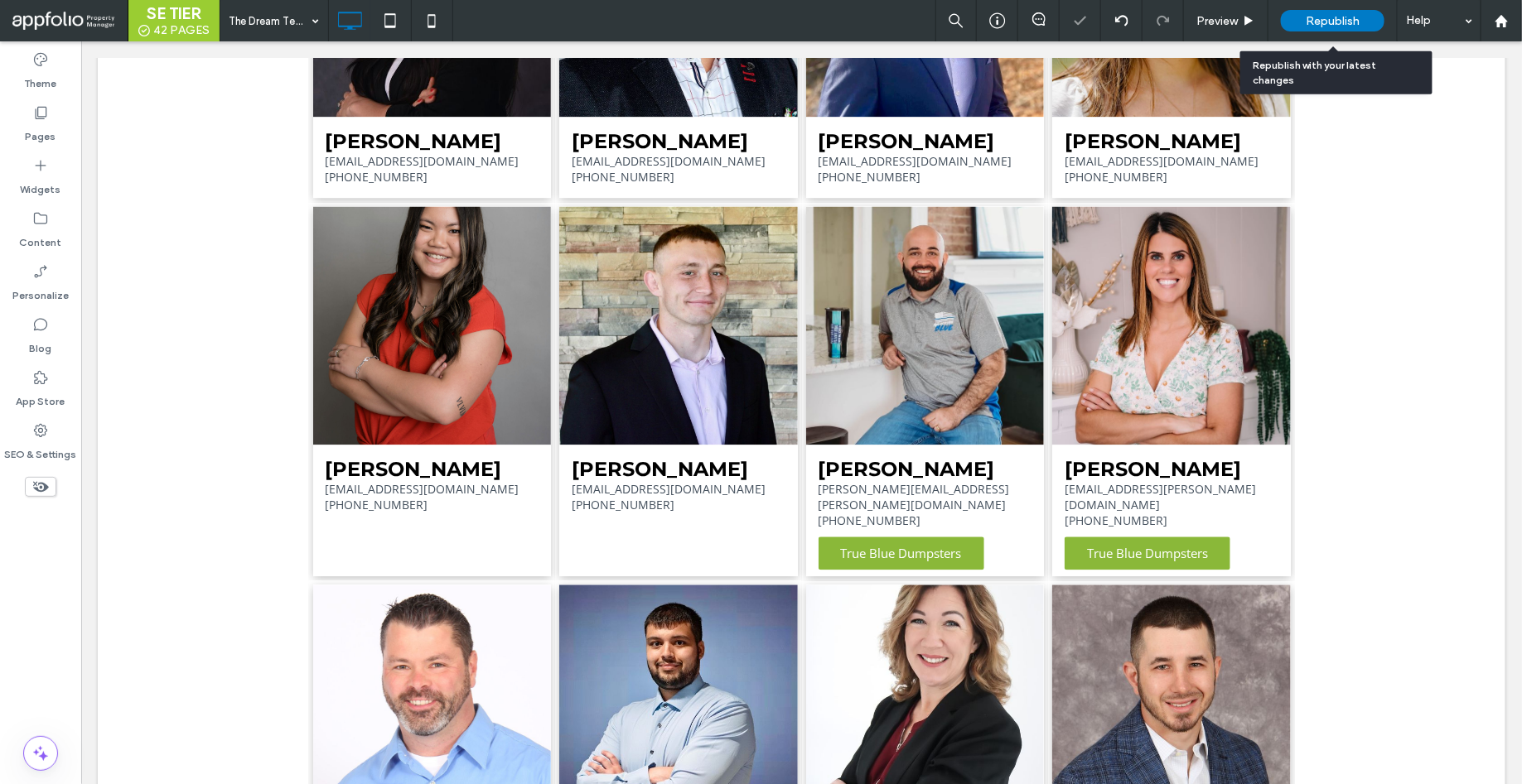
click at [1318, 15] on span "Republish" at bounding box center [1332, 21] width 54 height 14
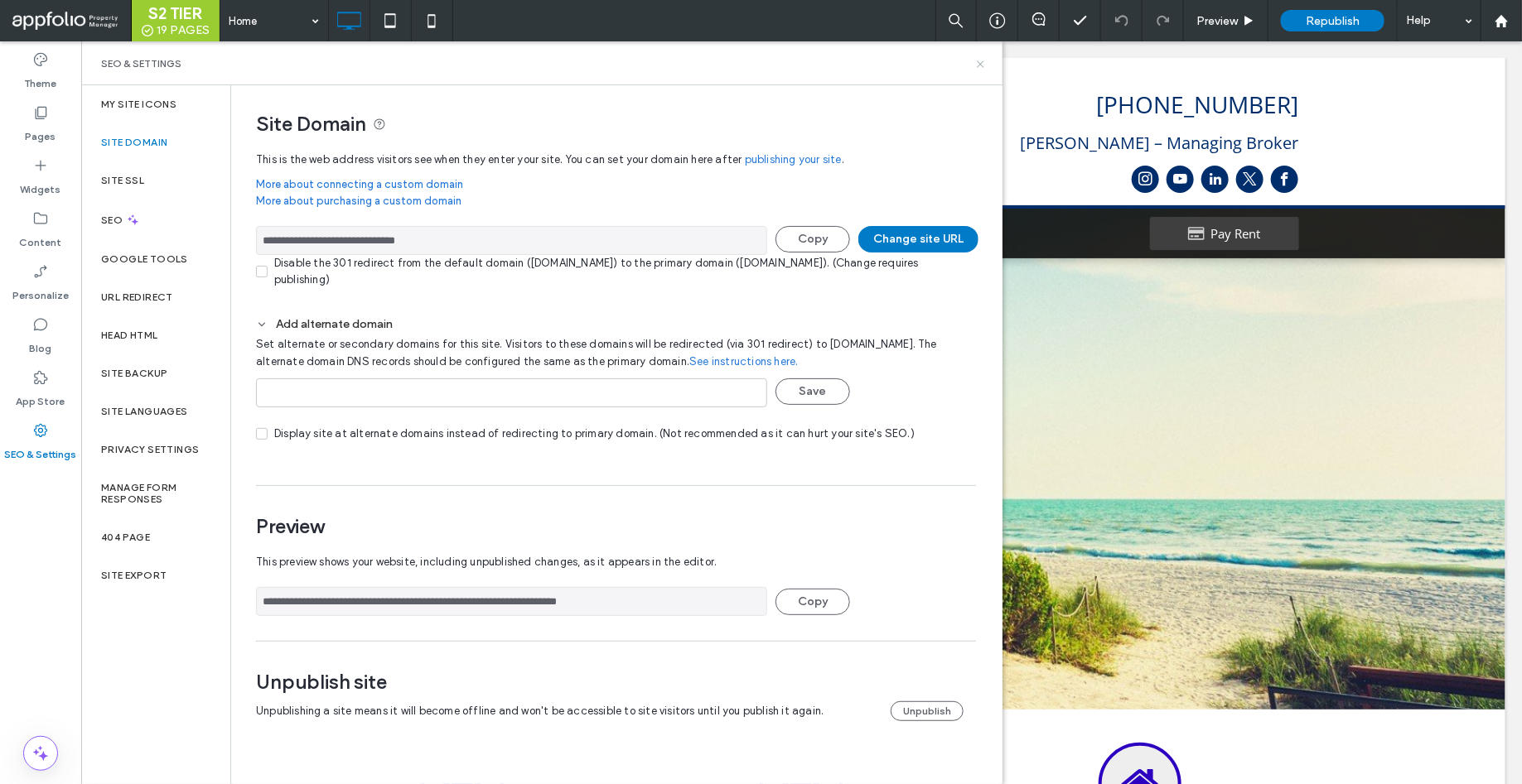
click at [978, 69] on icon at bounding box center [980, 64] width 13 height 13
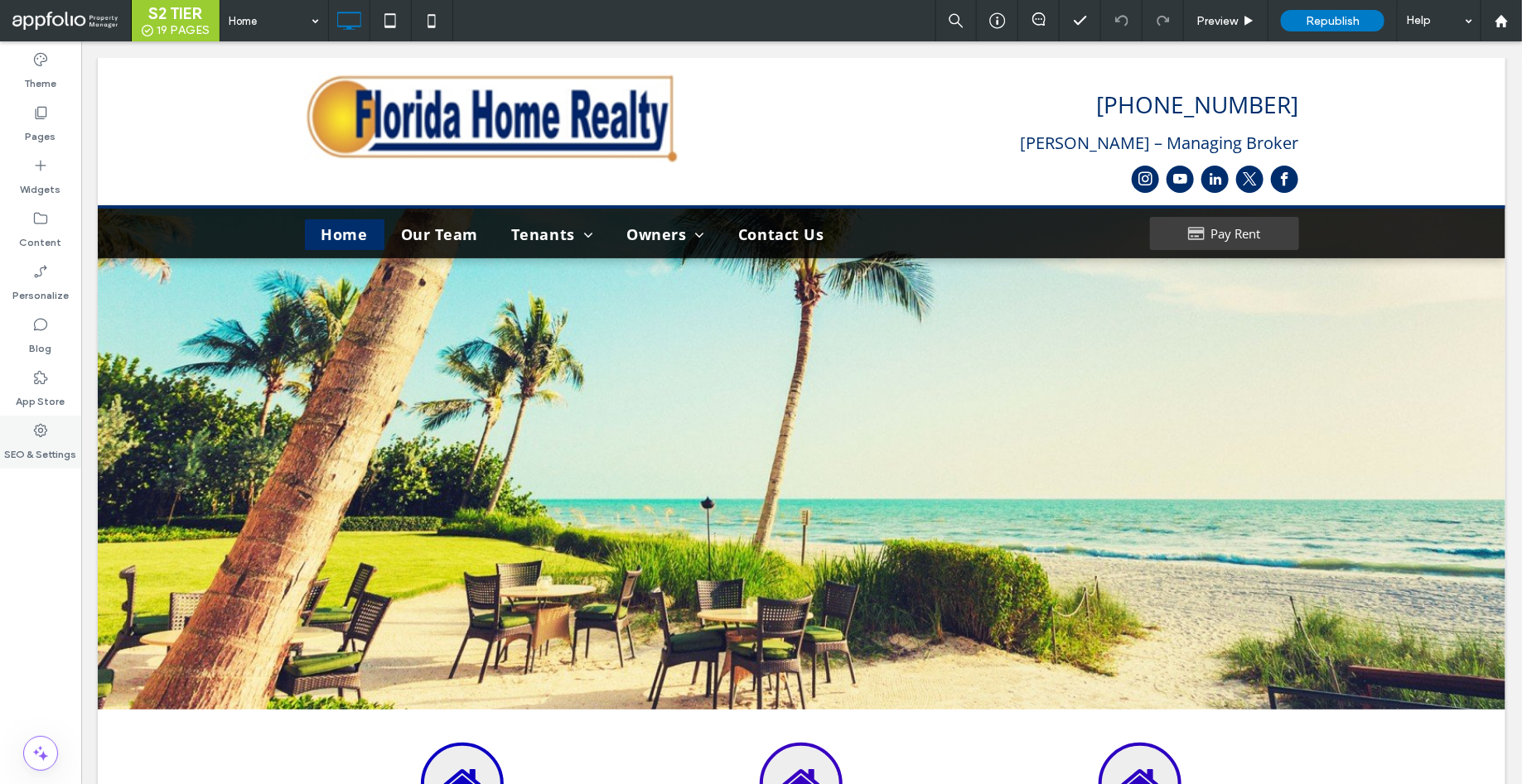
click at [49, 449] on label "SEO & Settings" at bounding box center [41, 449] width 72 height 23
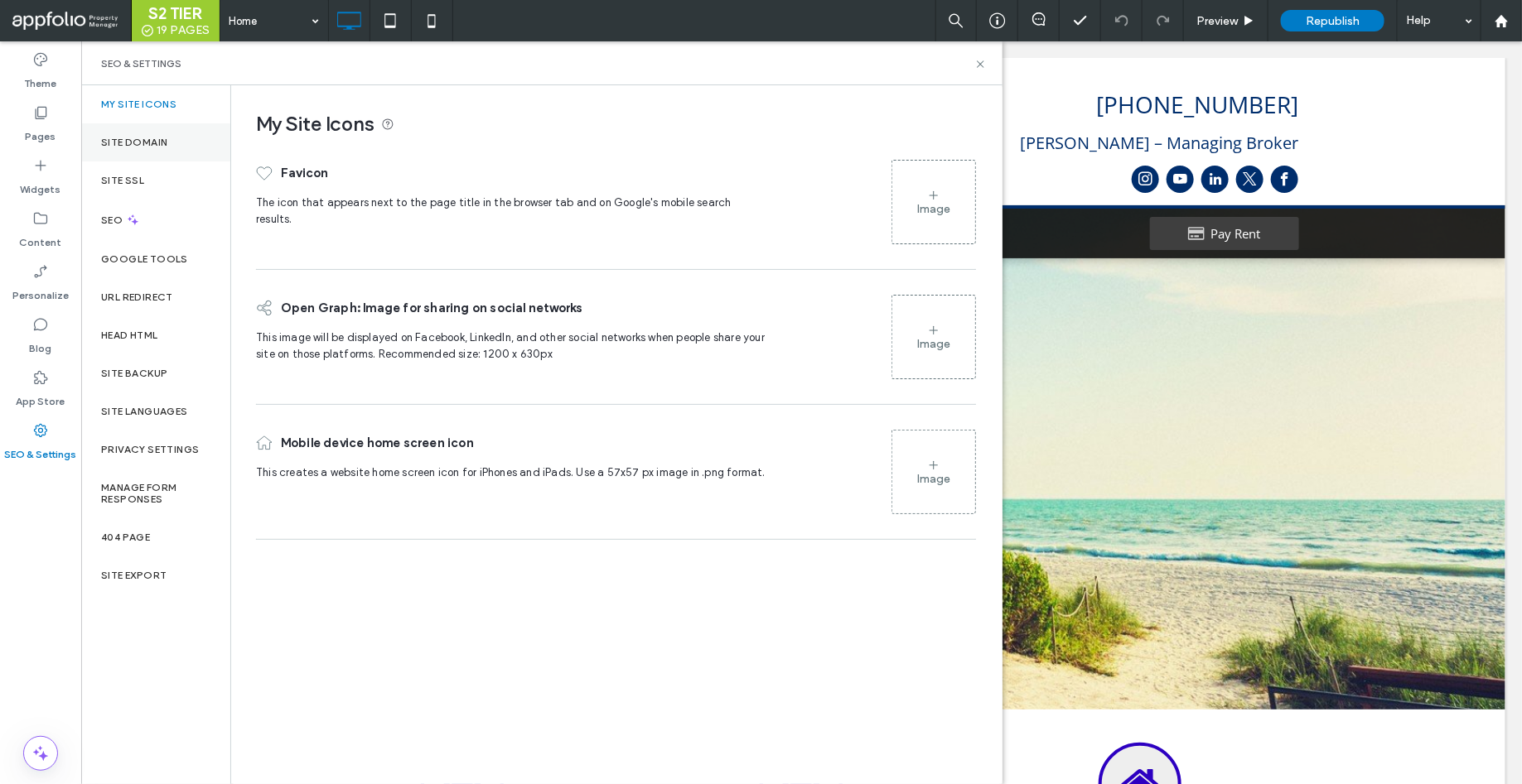
click at [184, 140] on div "Site Domain" at bounding box center [155, 142] width 149 height 38
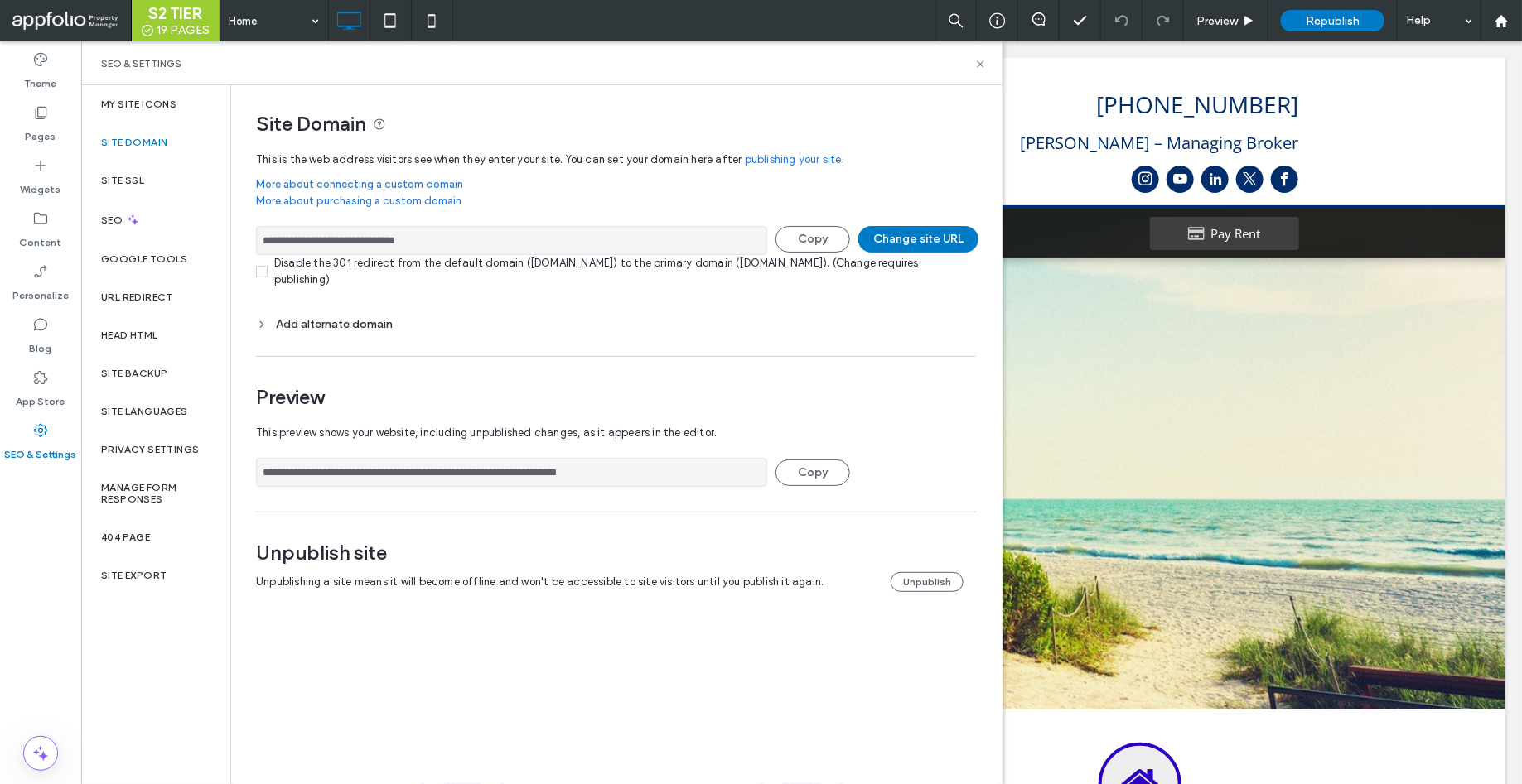
click at [323, 323] on div "Add alternate domain" at bounding box center [616, 323] width 720 height 14
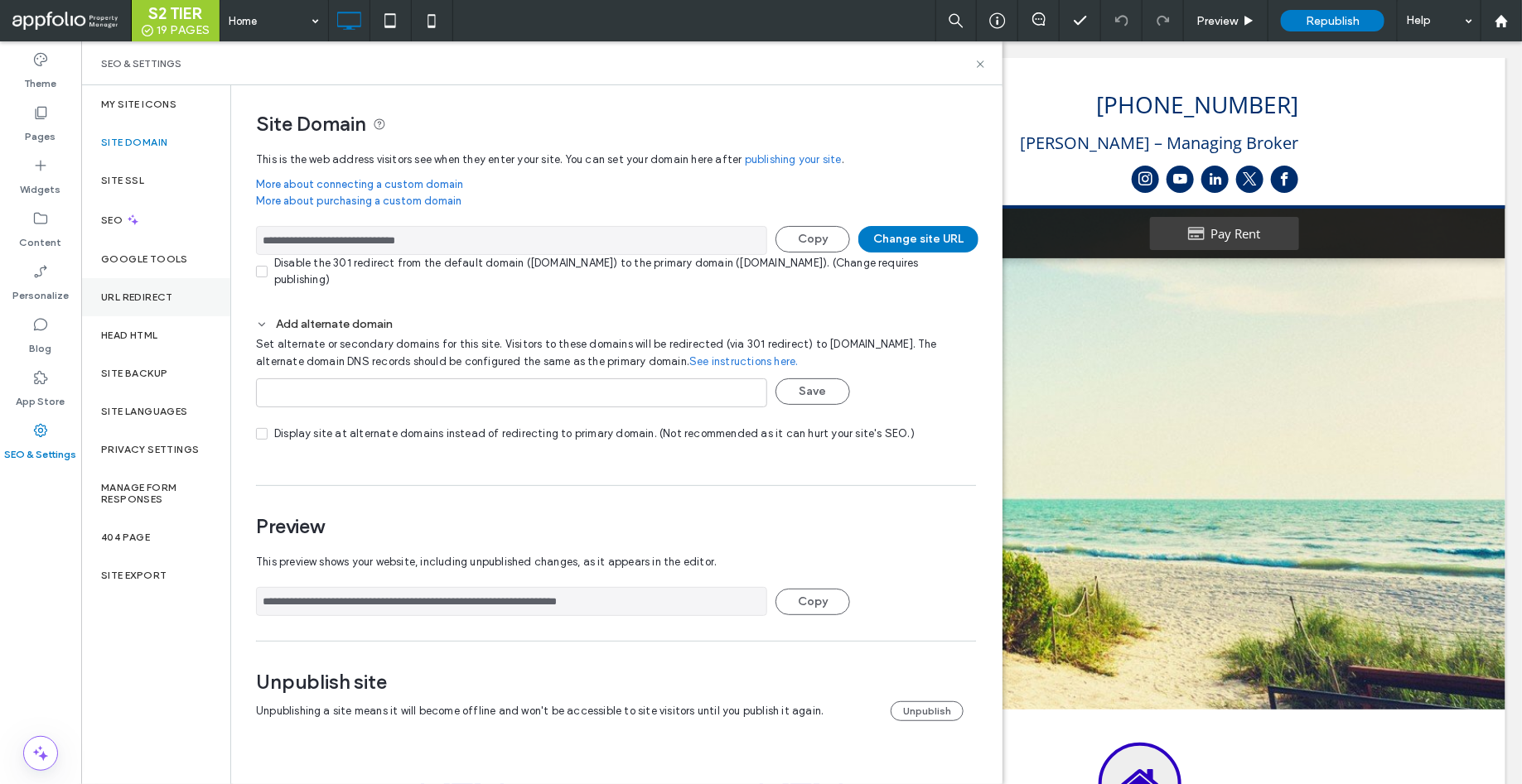
click at [144, 296] on label "URL Redirect" at bounding box center [137, 297] width 72 height 12
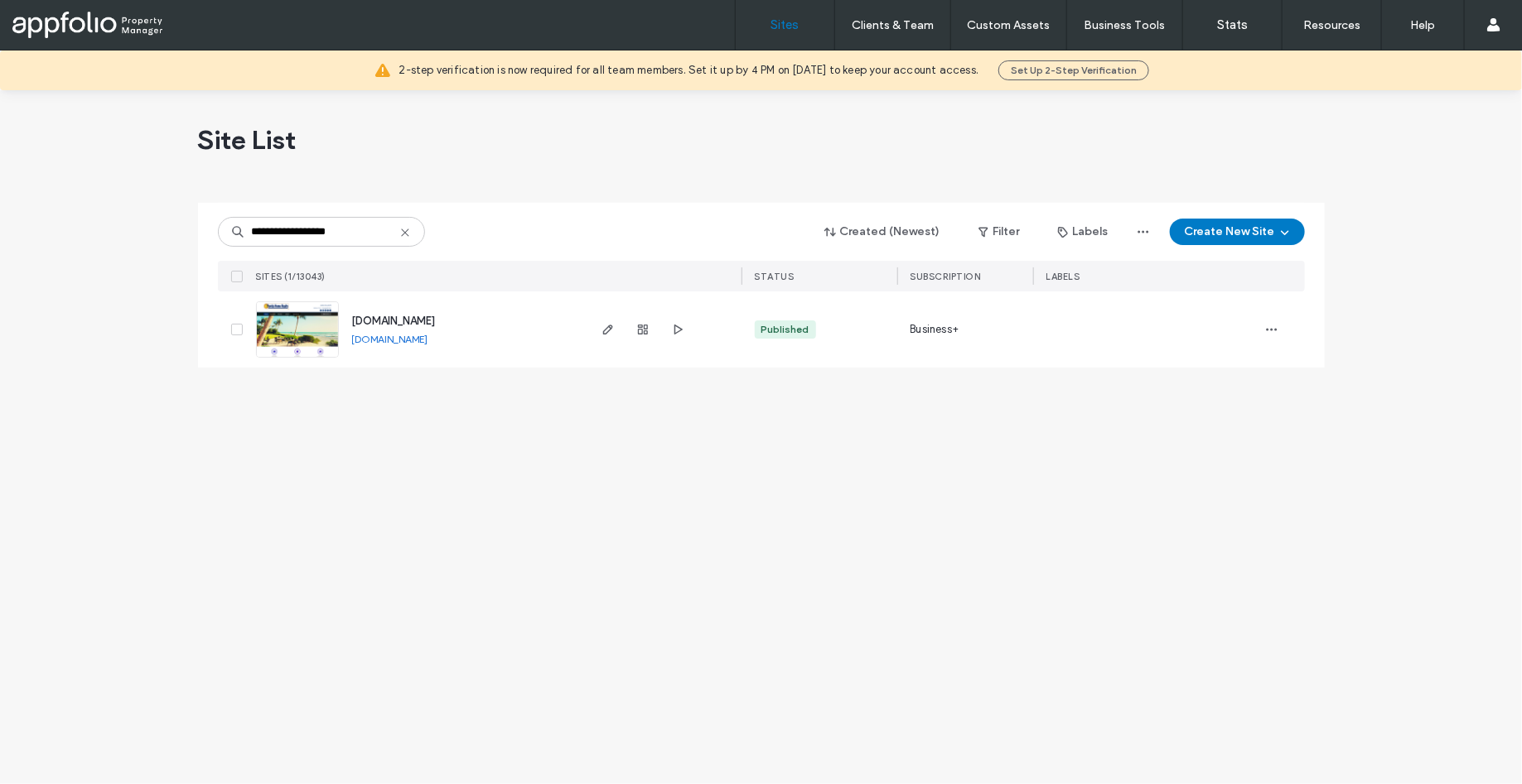
click at [251, 233] on input "**********" at bounding box center [321, 232] width 207 height 30
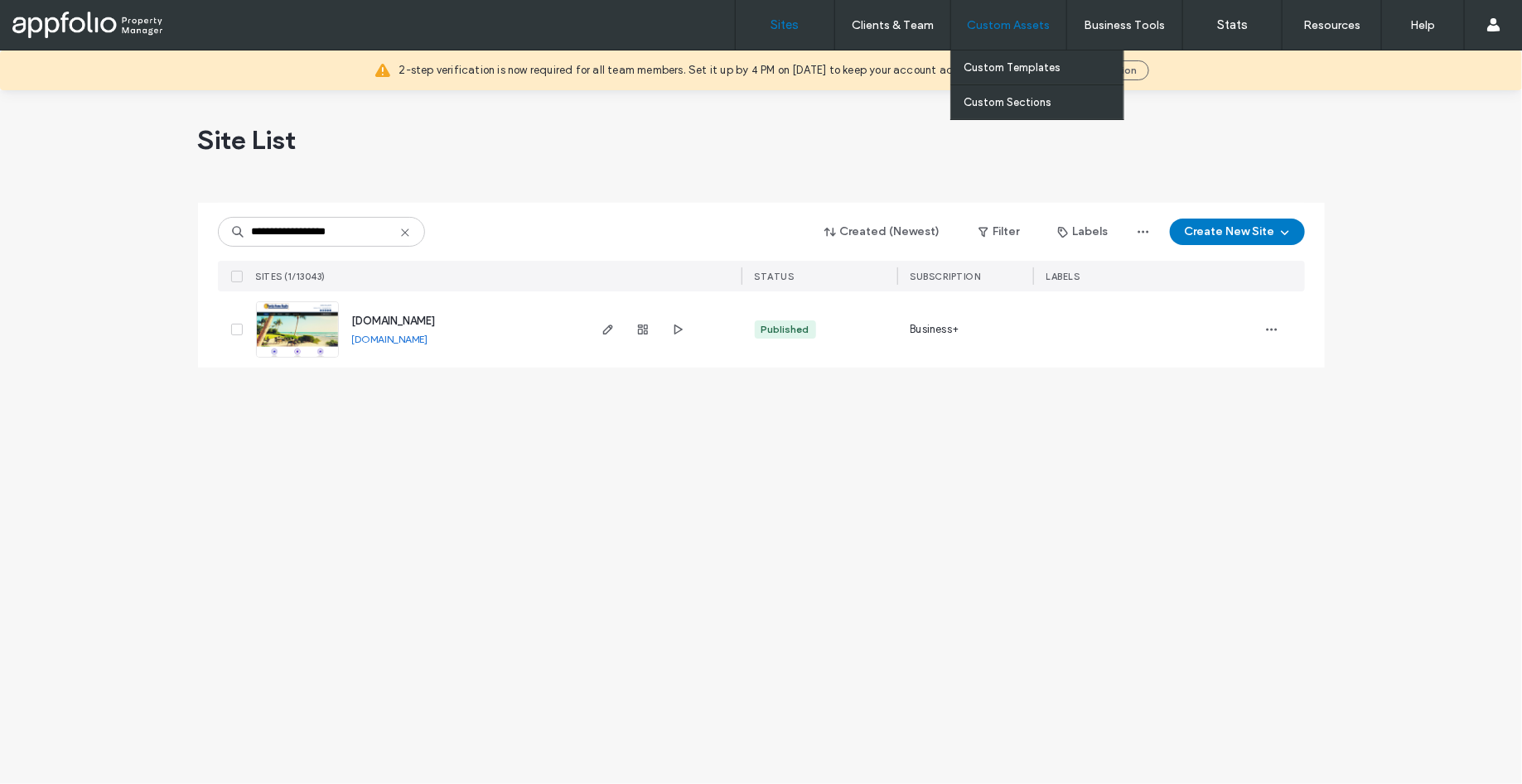
type input "**********"
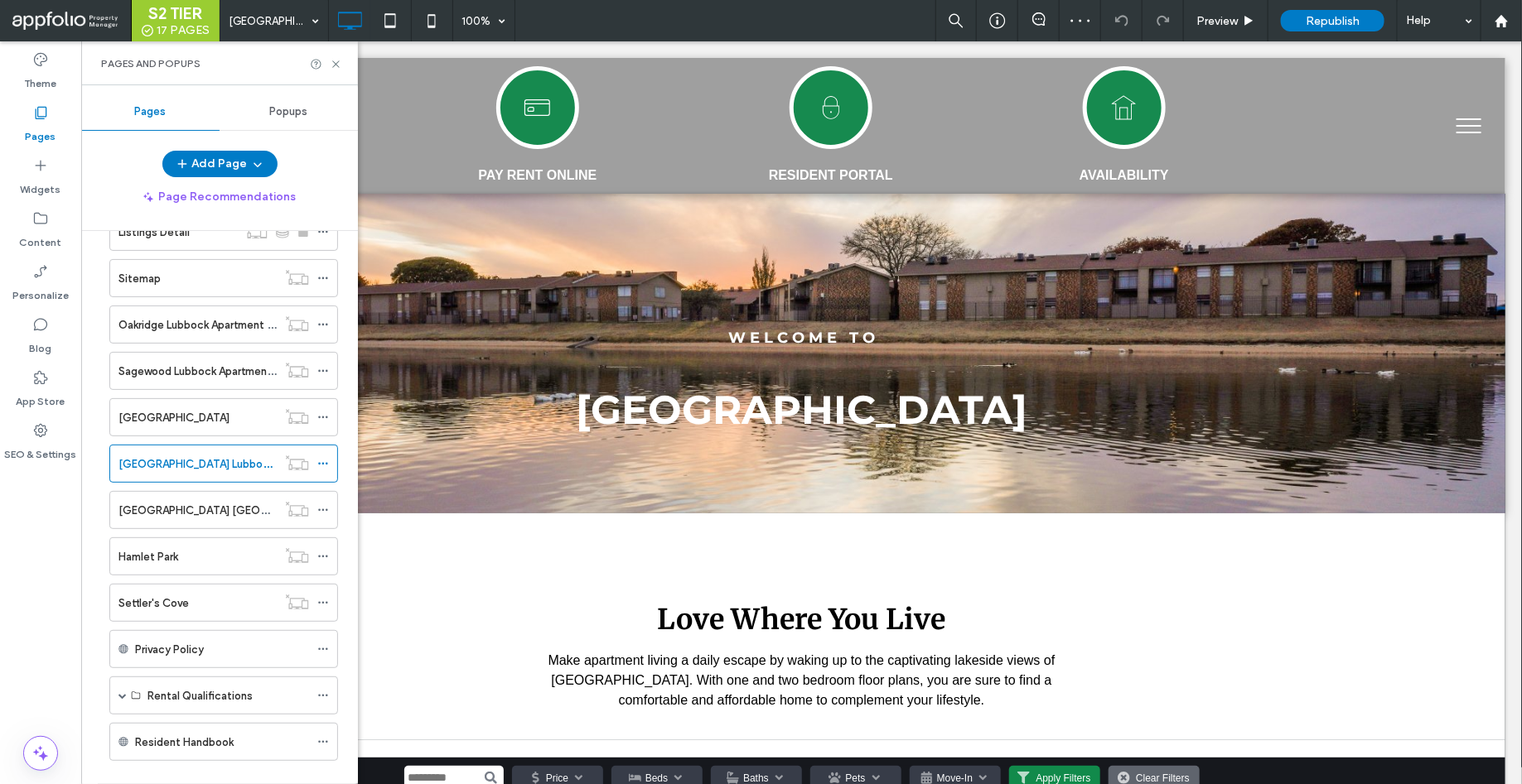
scroll to position [338, 0]
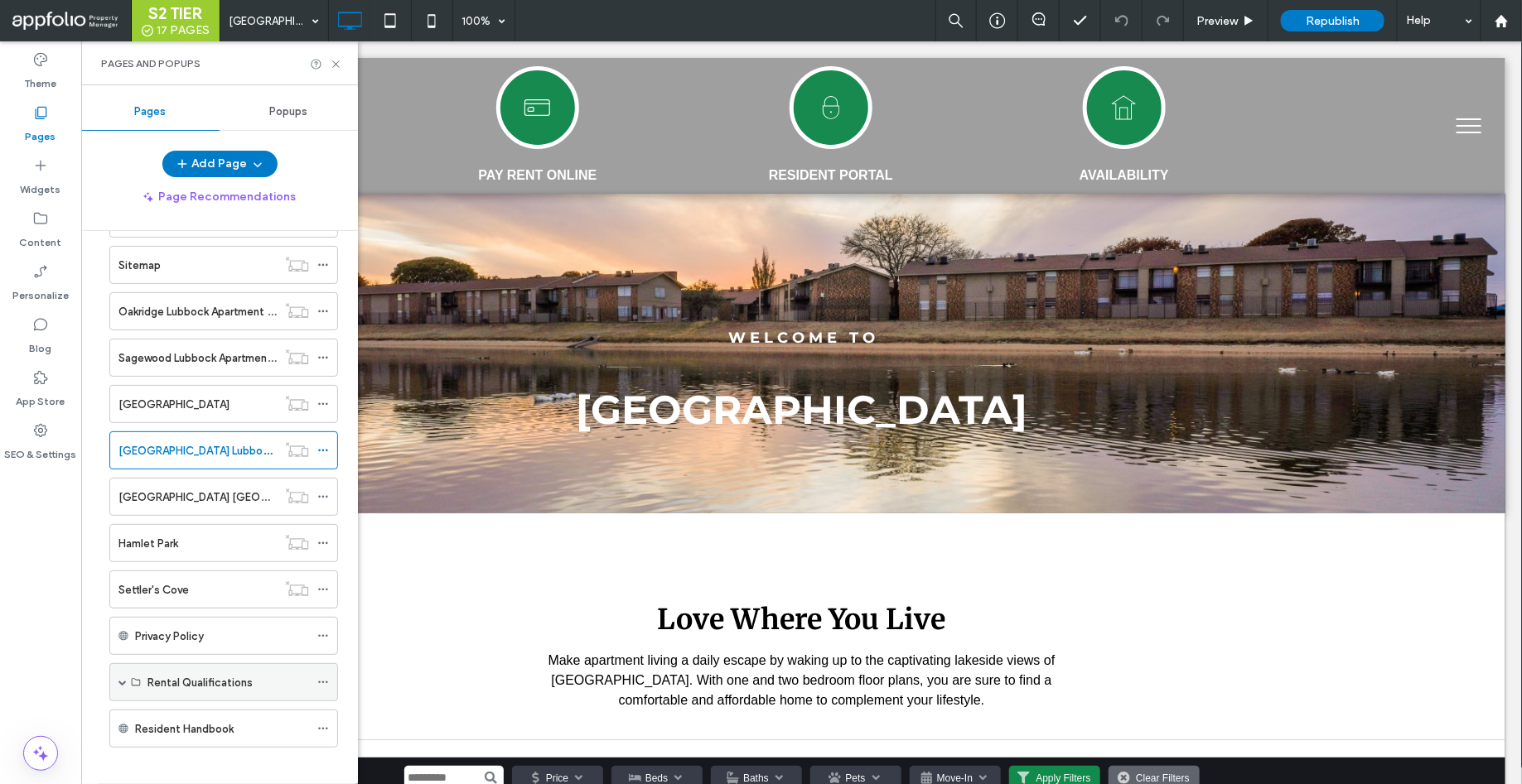
click at [122, 678] on span at bounding box center [123, 682] width 9 height 9
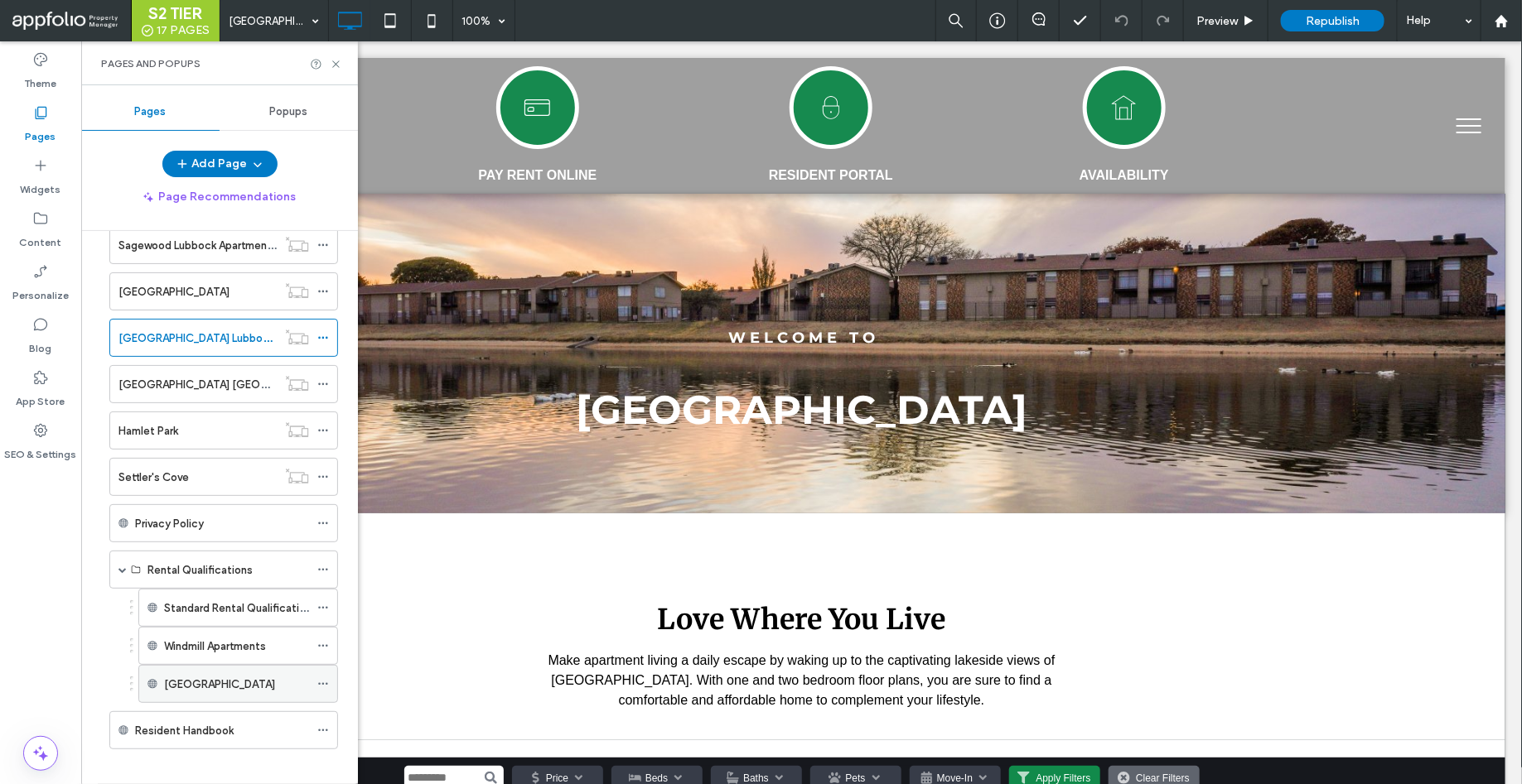
click at [238, 678] on label "Waterside Village Apartments" at bounding box center [220, 684] width 111 height 29
click at [325, 678] on icon at bounding box center [323, 684] width 12 height 12
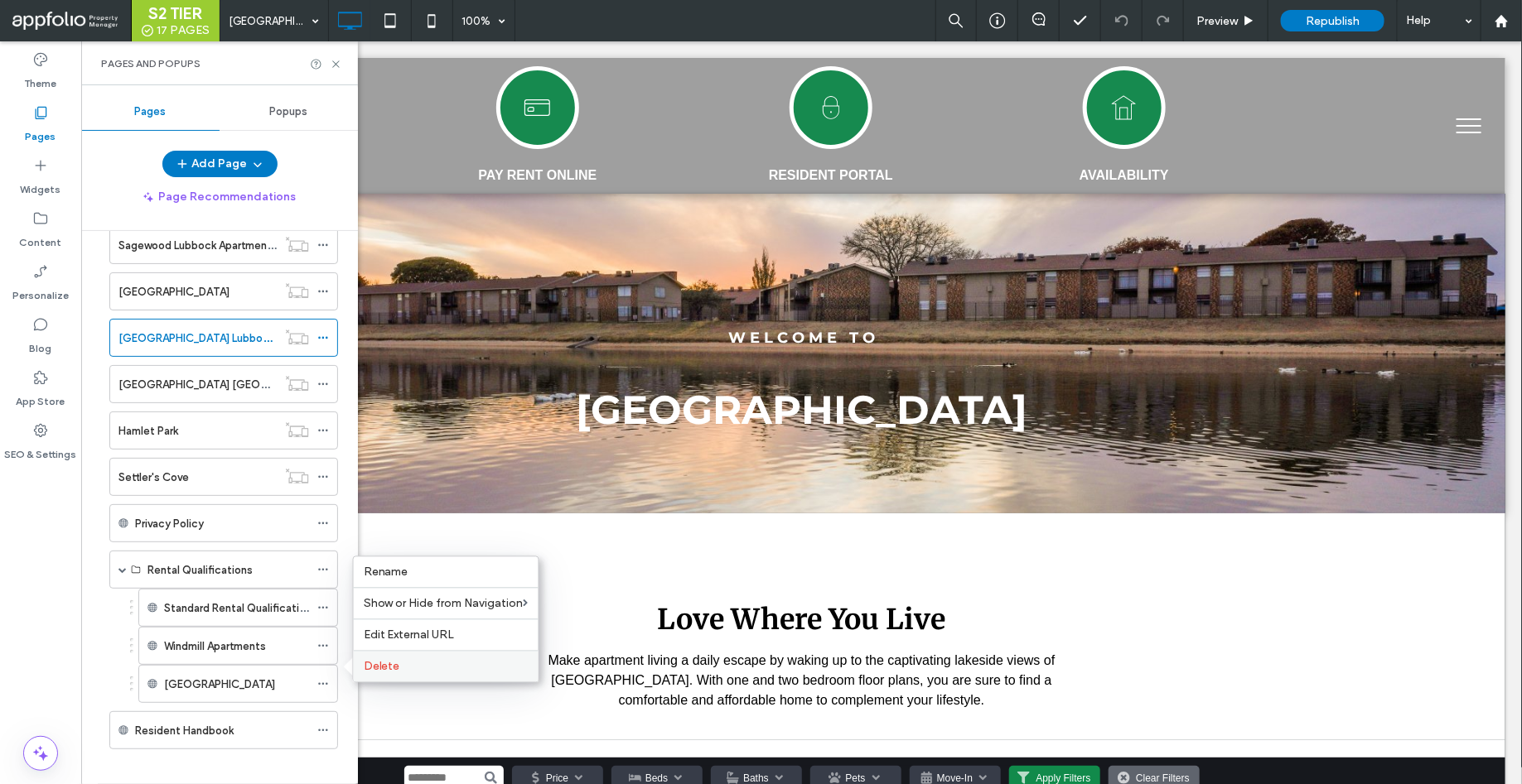
click at [381, 668] on span "Delete" at bounding box center [382, 667] width 37 height 14
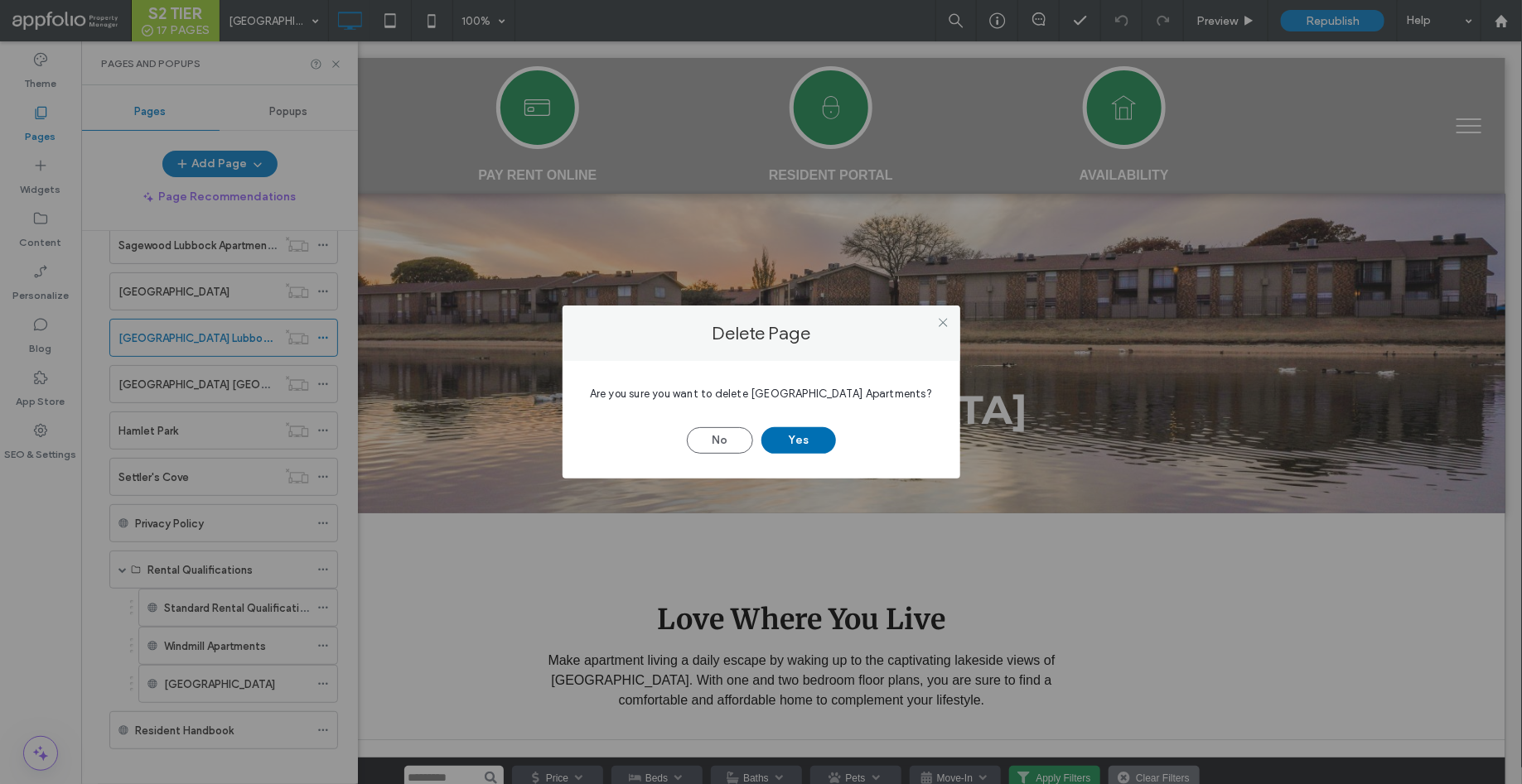
click at [795, 437] on button "Yes" at bounding box center [799, 440] width 75 height 26
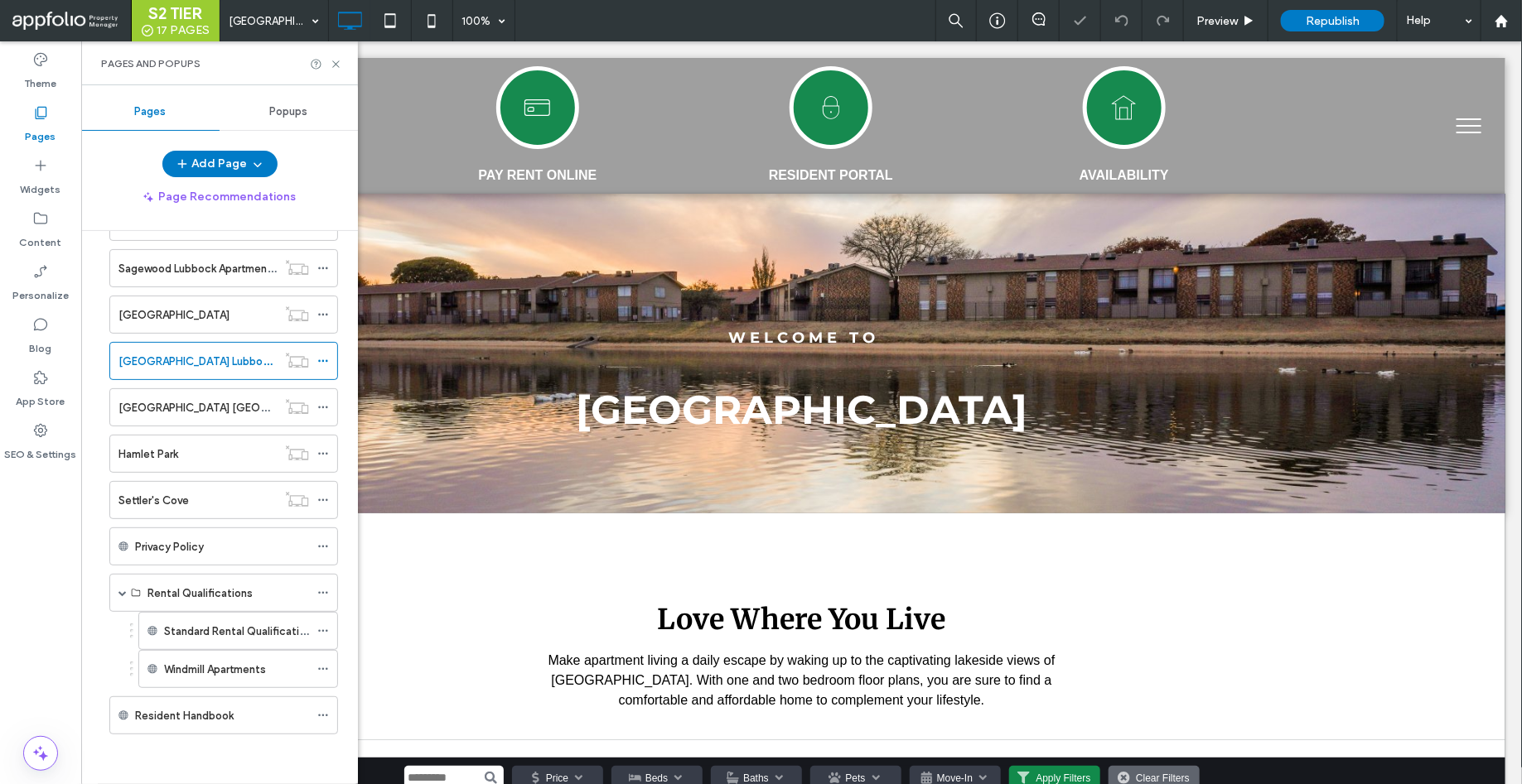
scroll to position [413, 0]
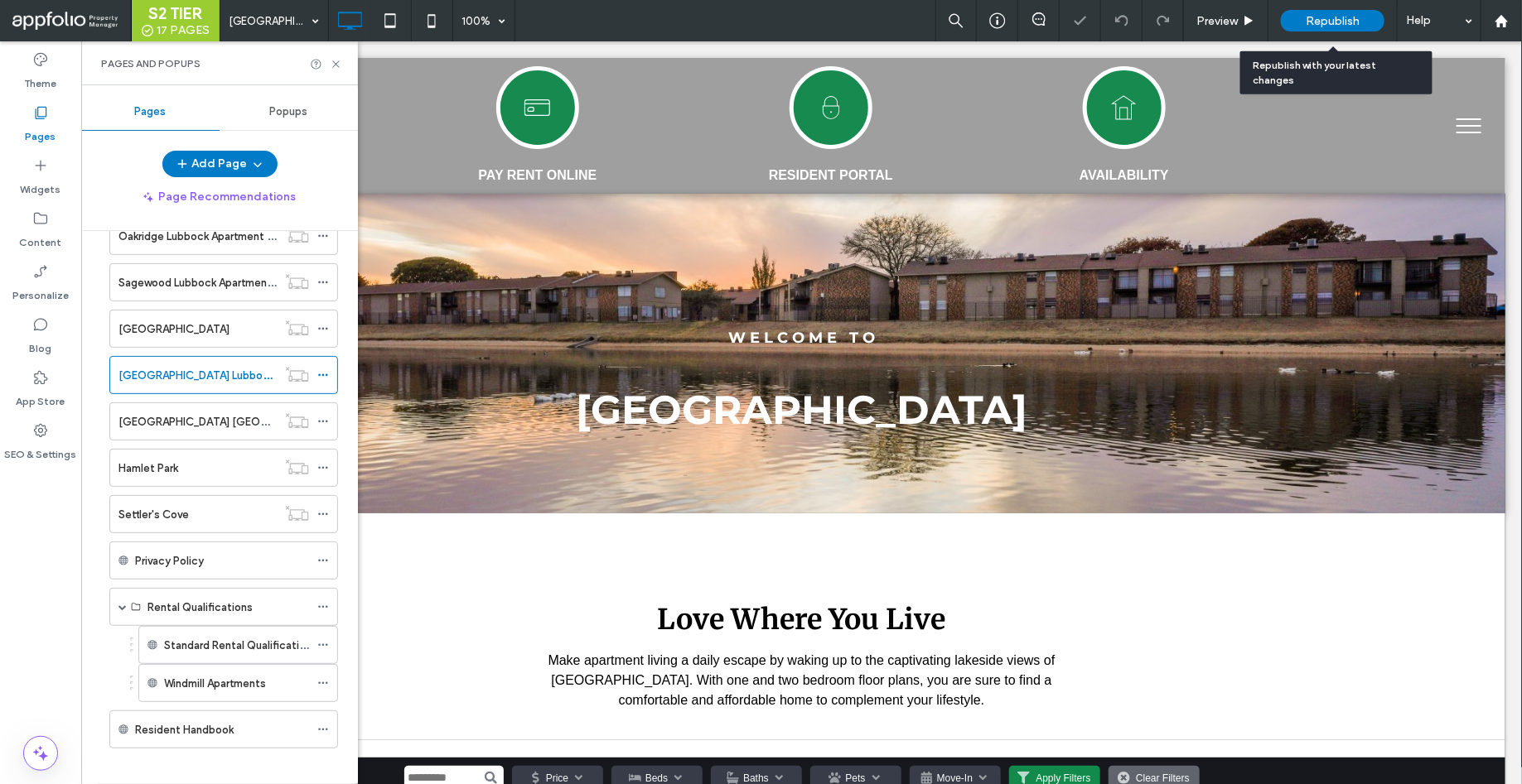
click at [1312, 17] on span "Republish" at bounding box center [1332, 21] width 54 height 14
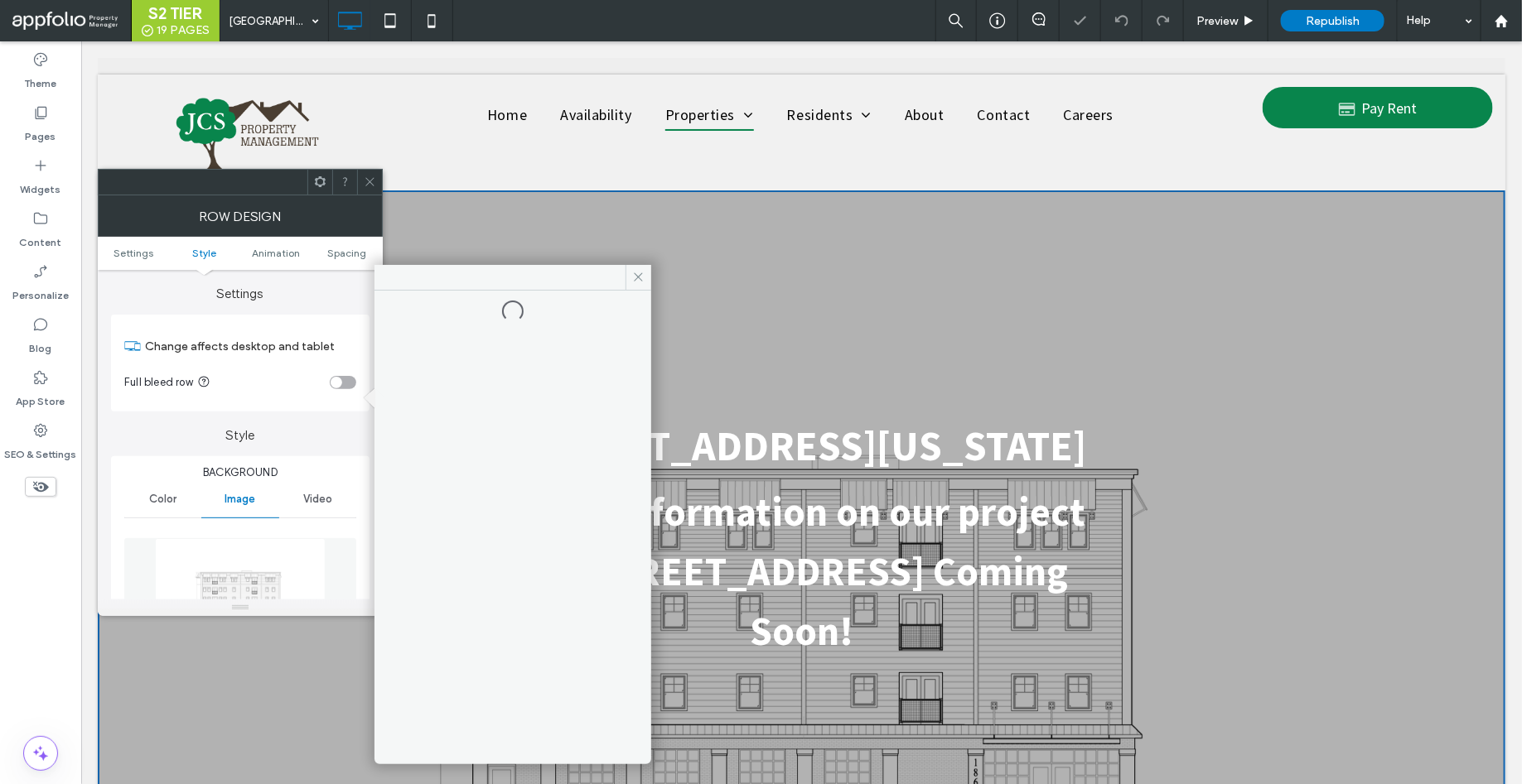
scroll to position [197, 0]
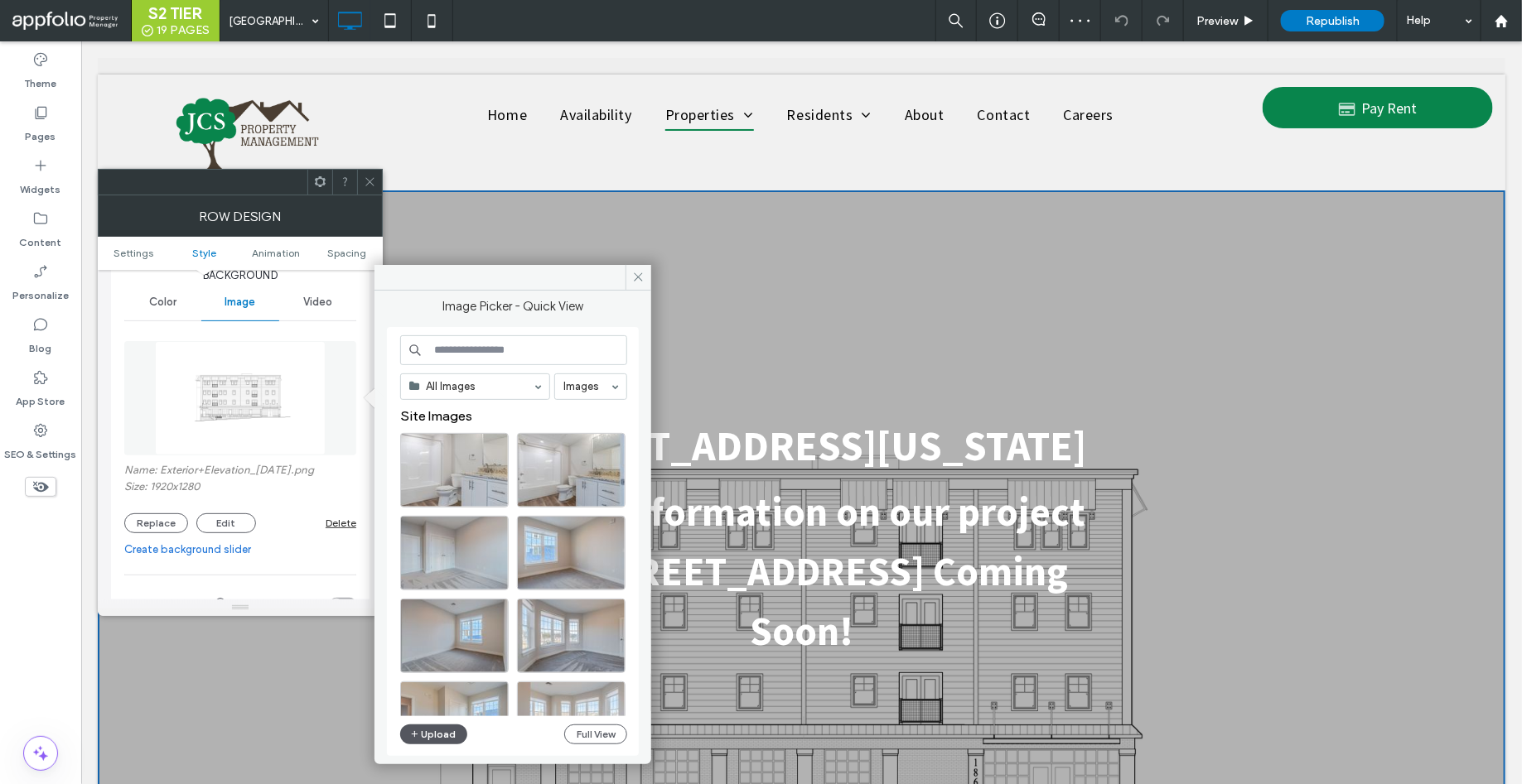
click at [432, 736] on button "Upload" at bounding box center [434, 734] width 68 height 20
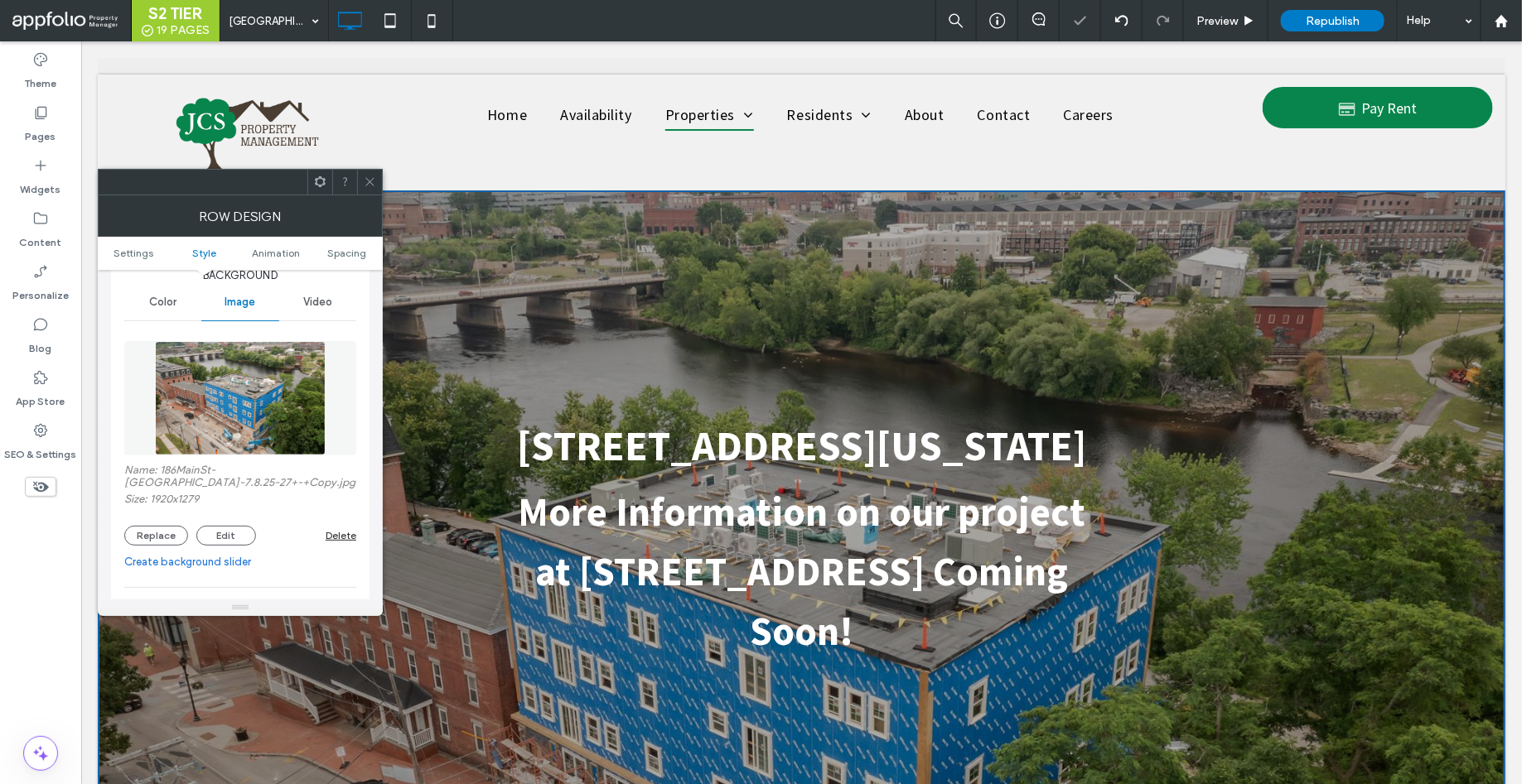
click at [366, 178] on icon at bounding box center [370, 181] width 13 height 13
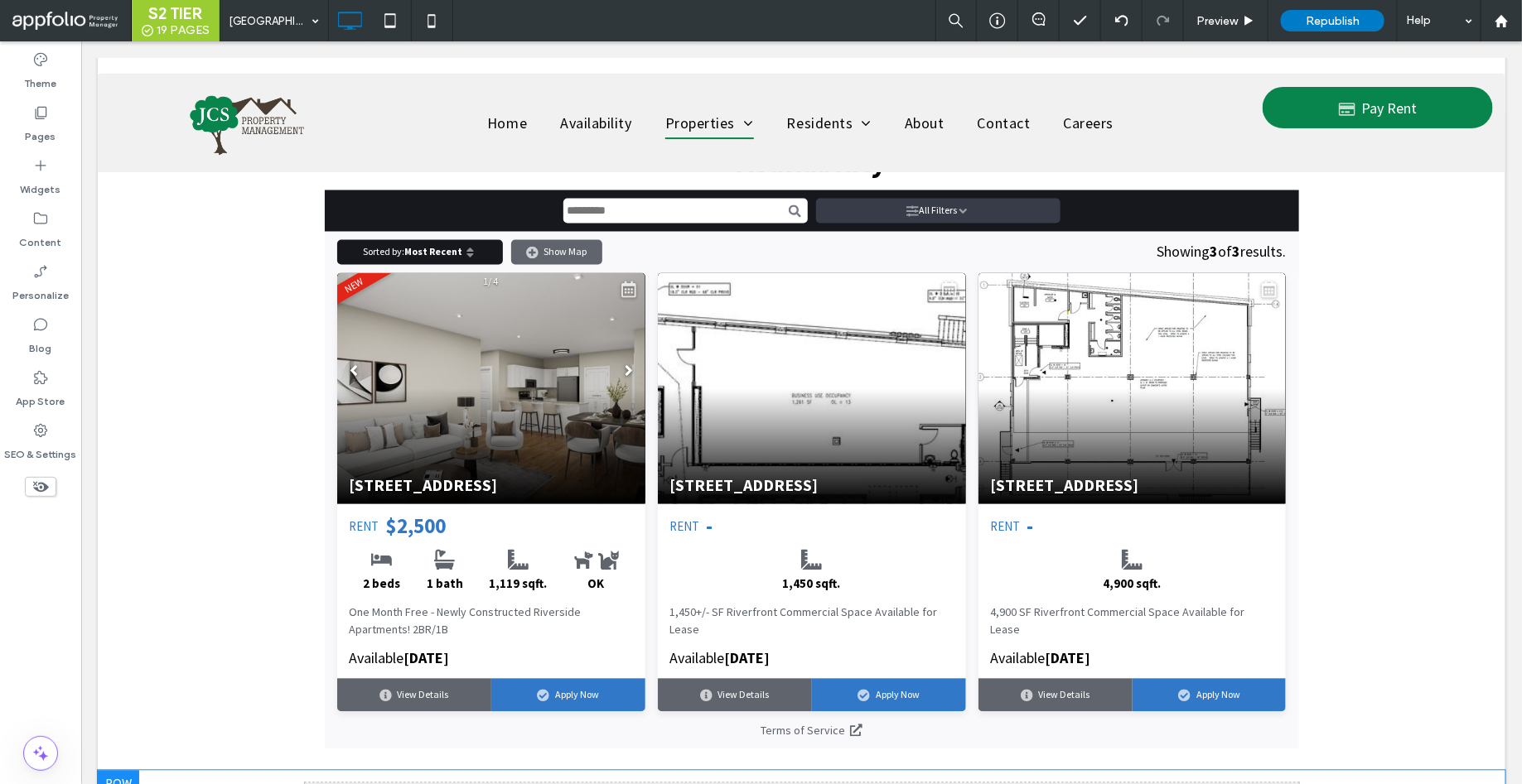
scroll to position [1375, 0]
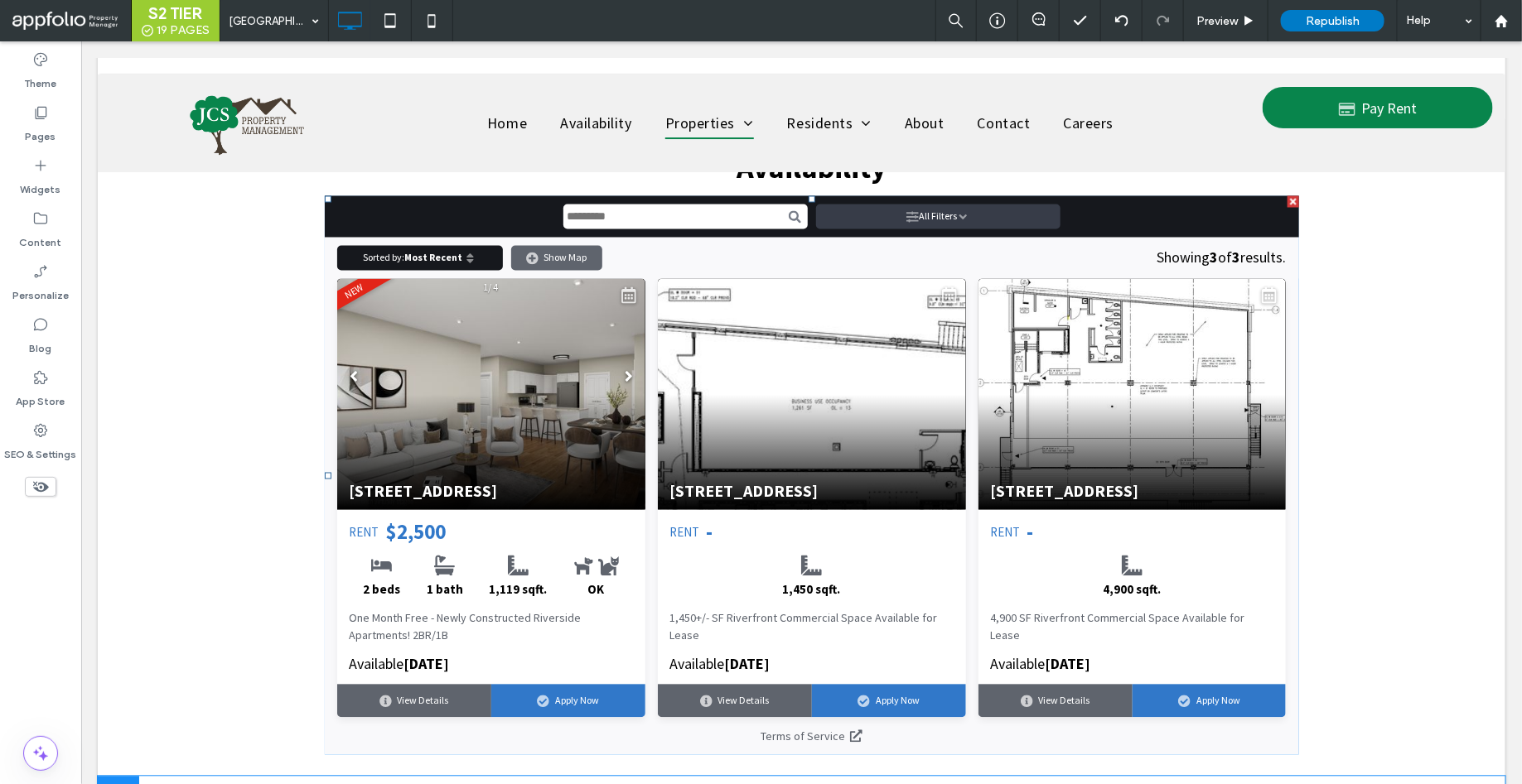
click at [324, 196] on span at bounding box center [324, 196] width 0 height 0
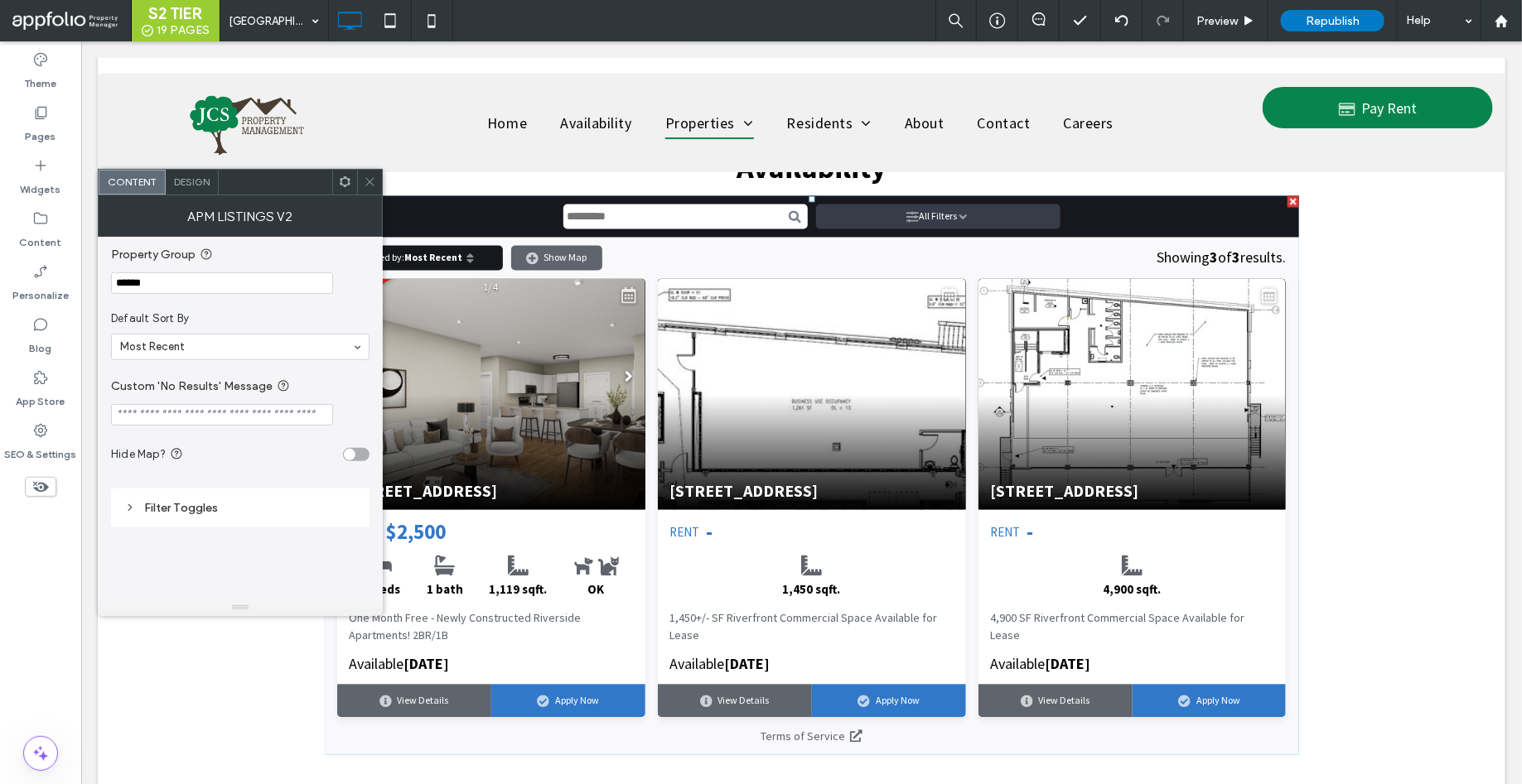
click at [288, 278] on input "******" at bounding box center [221, 283] width 222 height 21
click at [1334, 16] on span "Republish" at bounding box center [1332, 21] width 54 height 14
